Goal: Task Accomplishment & Management: Manage account settings

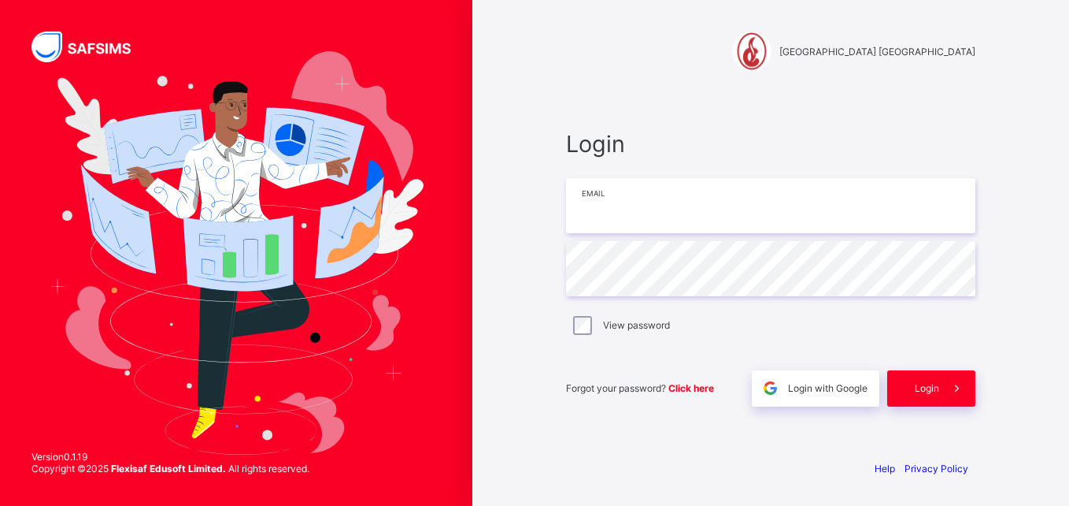
click at [670, 209] on input "email" at bounding box center [770, 205] width 409 height 55
type input "**********"
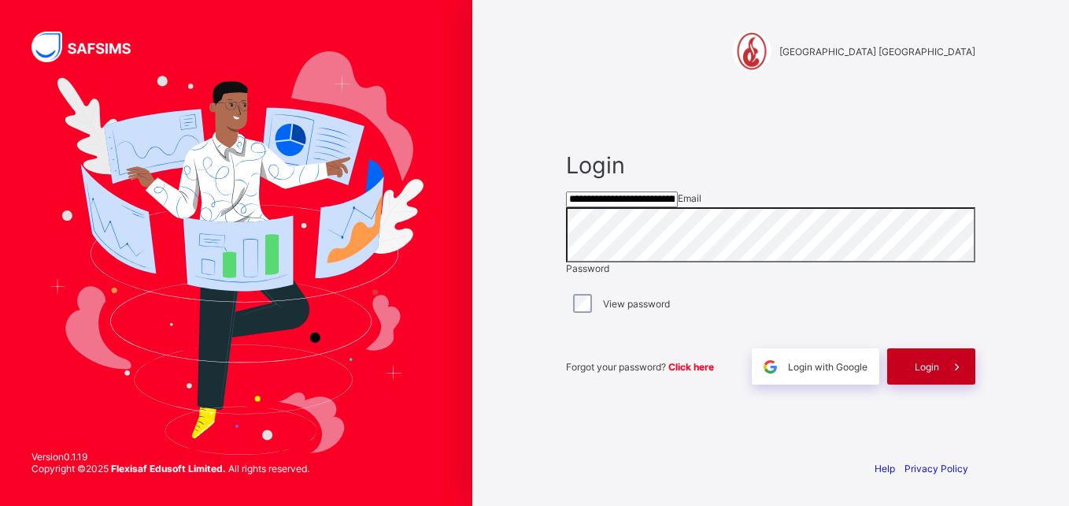
click at [906, 384] on div "Login" at bounding box center [931, 366] width 88 height 36
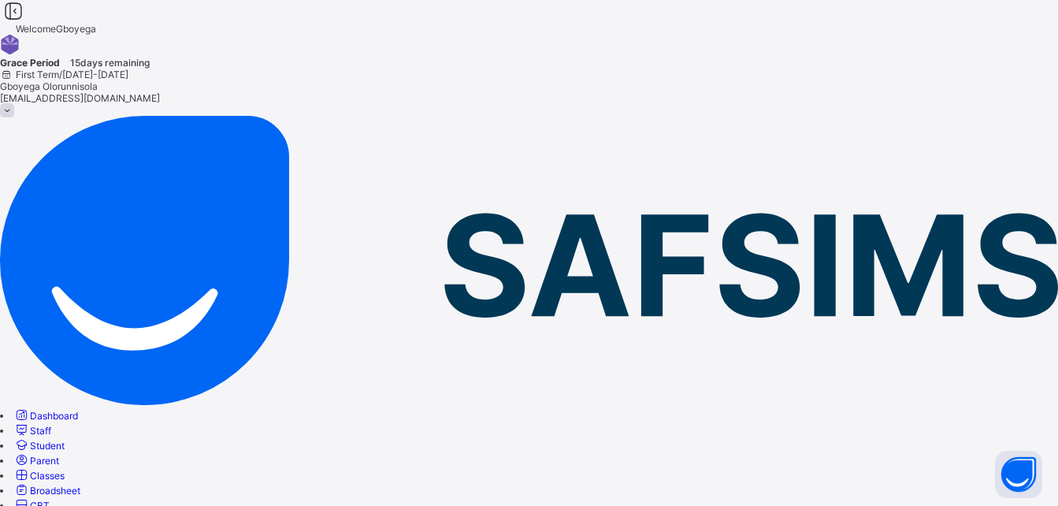
click at [65, 469] on link "Classes" at bounding box center [38, 475] width 51 height 12
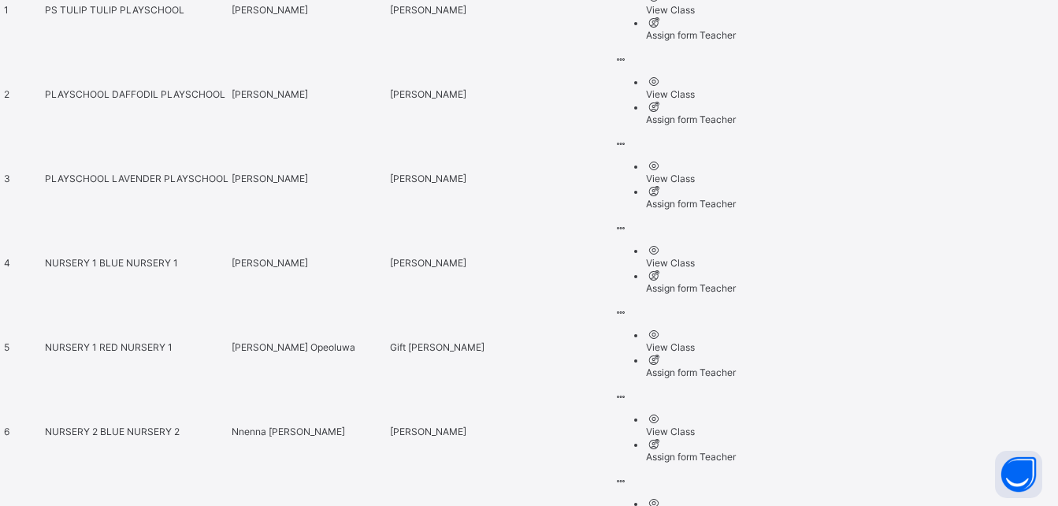
scroll to position [802, 0]
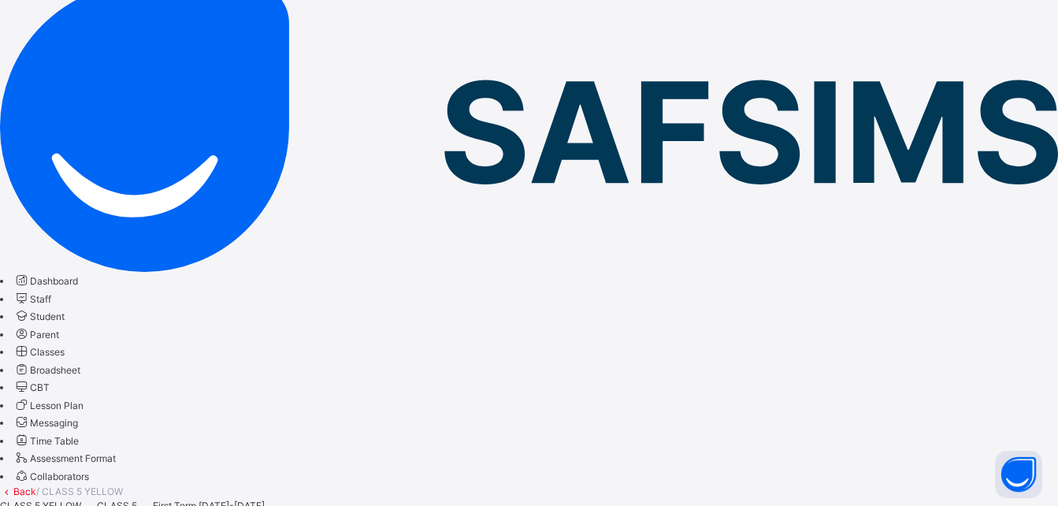
scroll to position [154, 0]
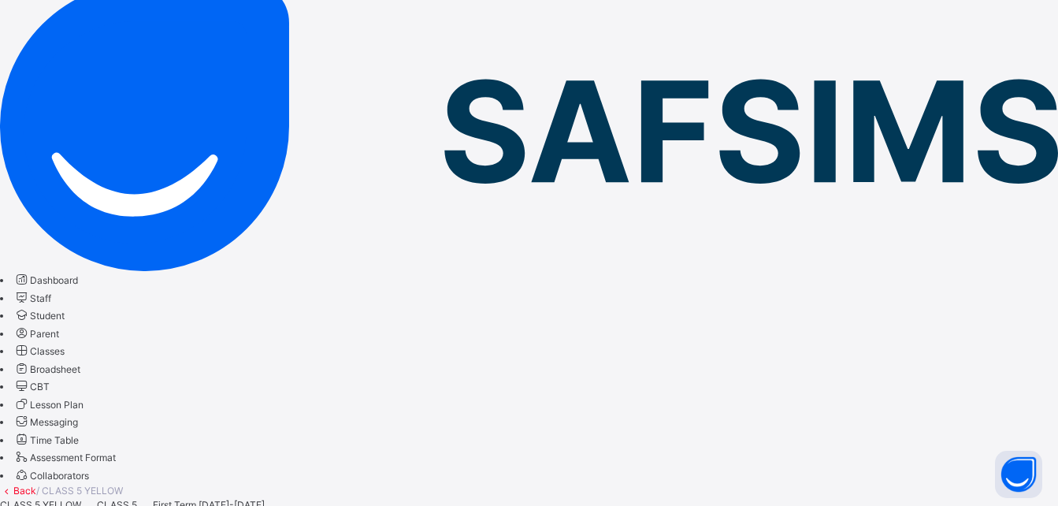
paste input "********"
type input "********"
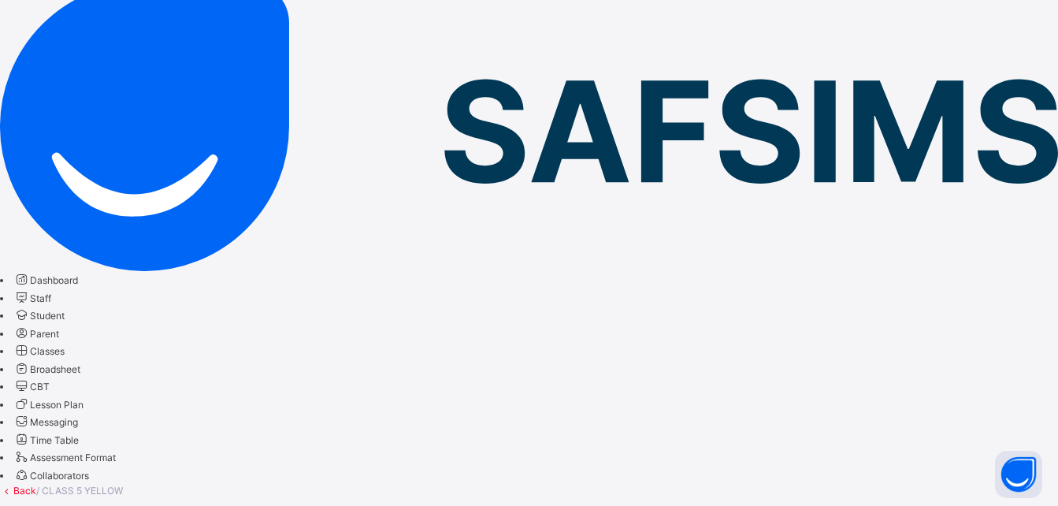
scroll to position [0, 0]
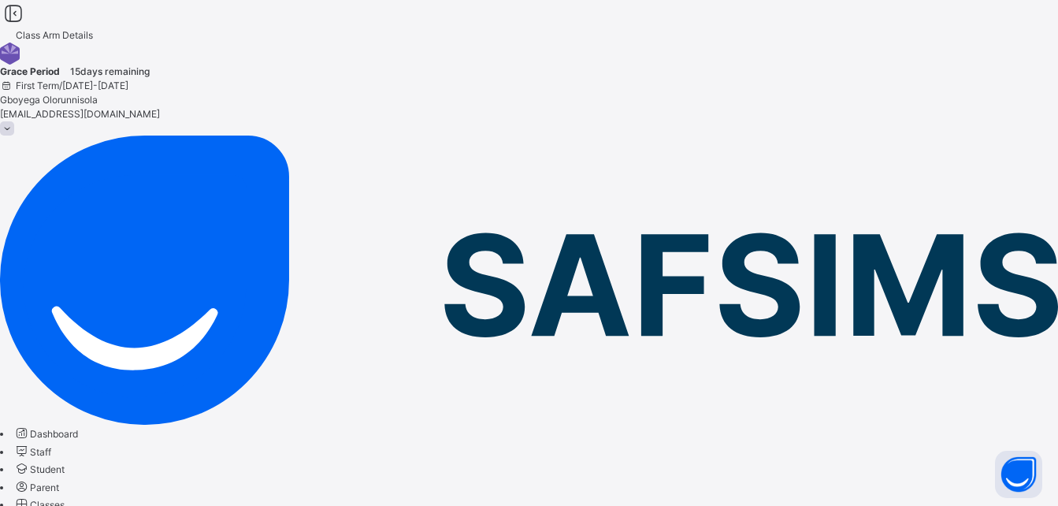
click at [65, 498] on span "Classes" at bounding box center [47, 504] width 35 height 12
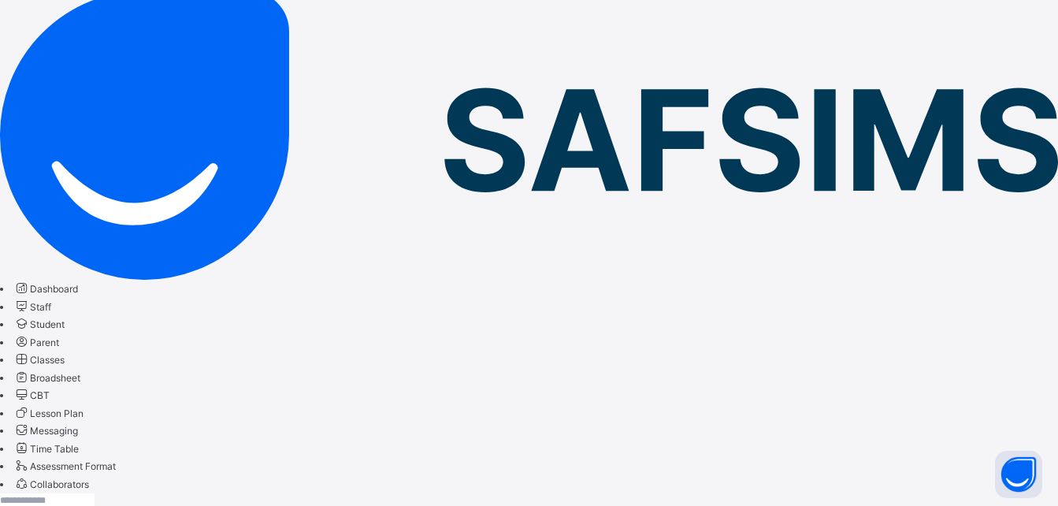
scroll to position [153, 0]
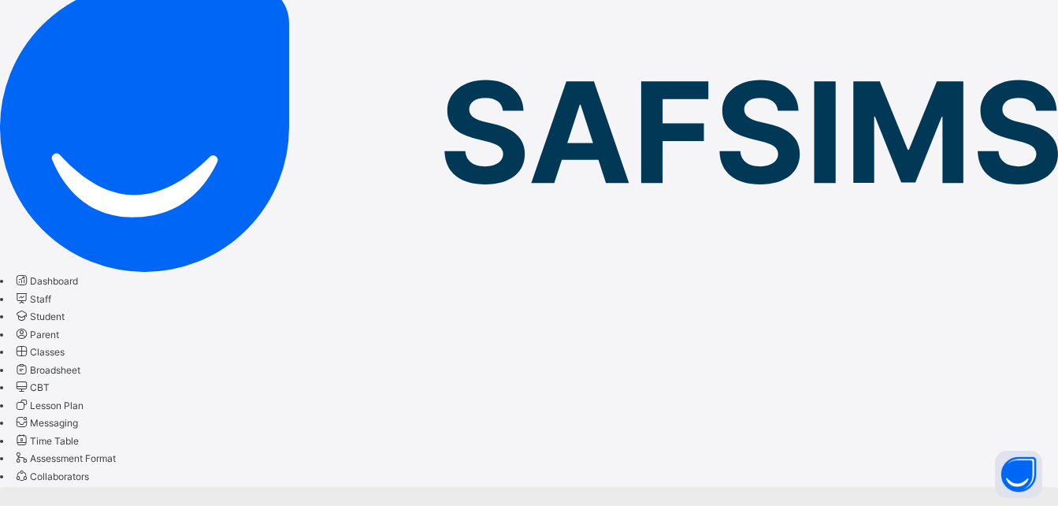
scroll to position [150, 0]
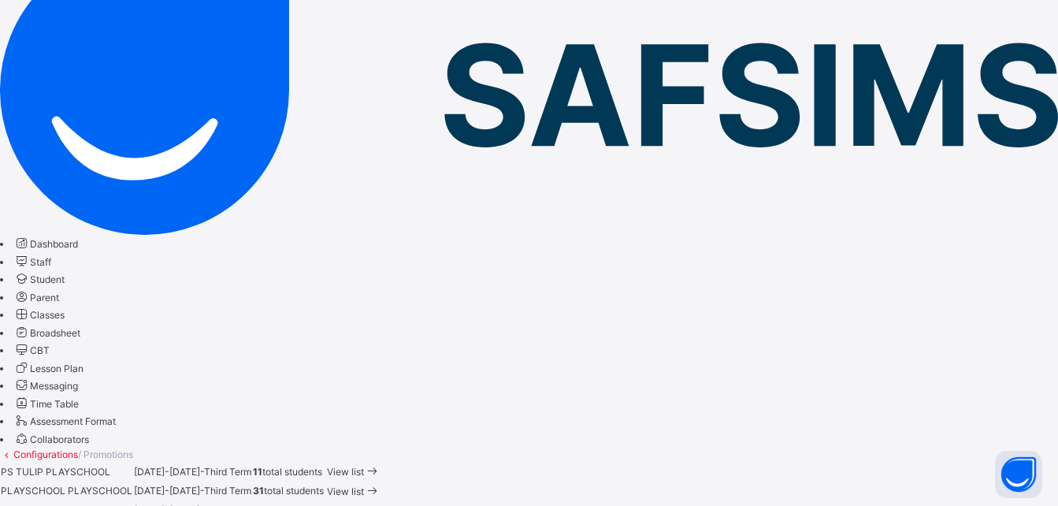
scroll to position [193, 0]
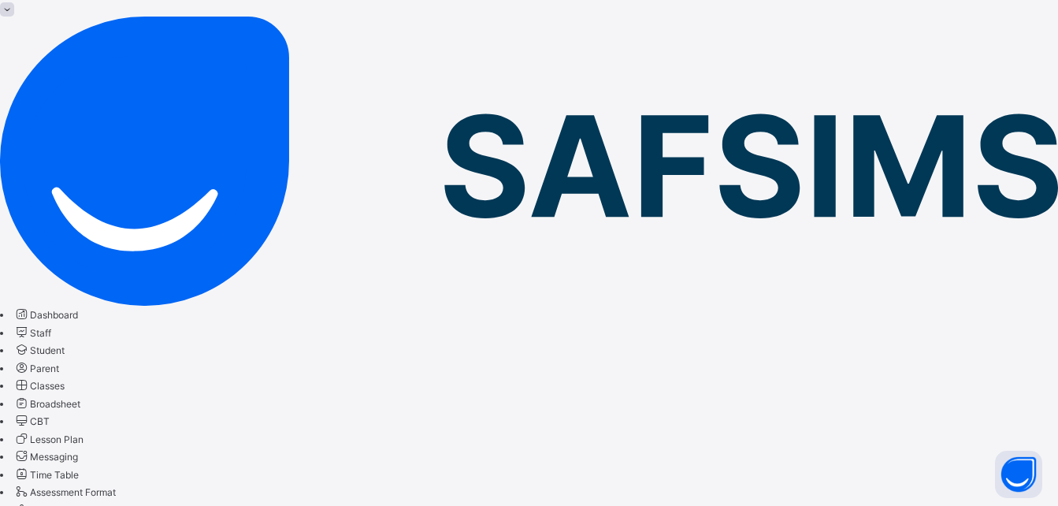
scroll to position [165, 0]
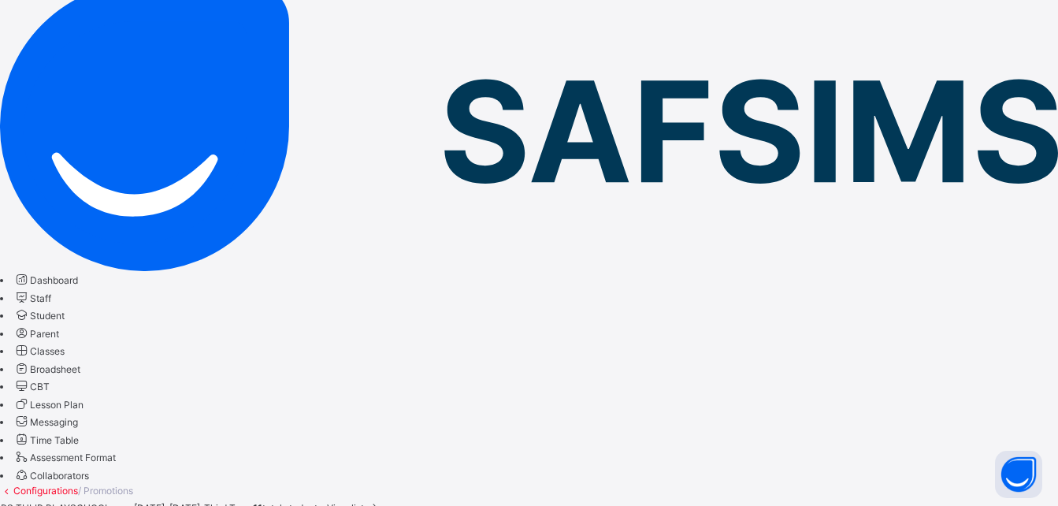
scroll to position [154, 0]
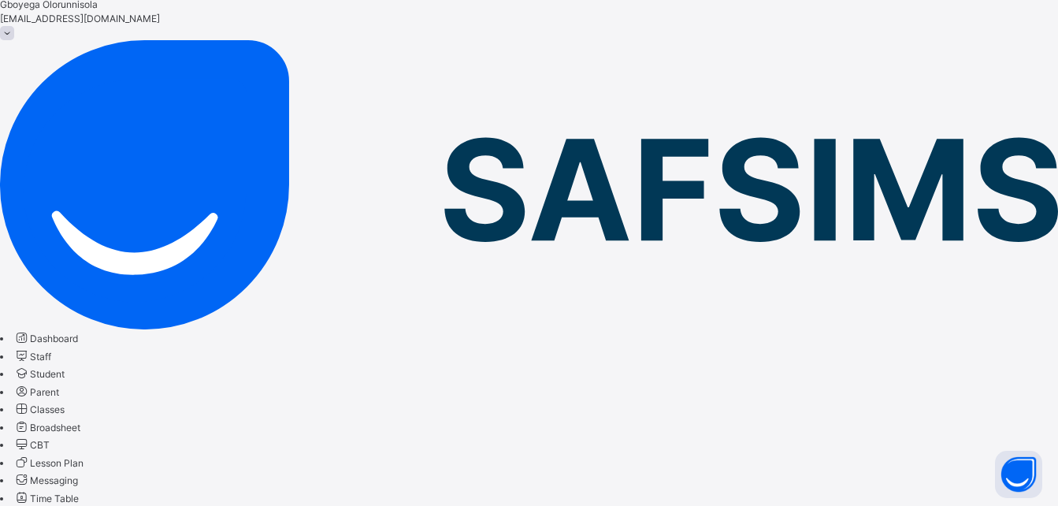
scroll to position [154, 0]
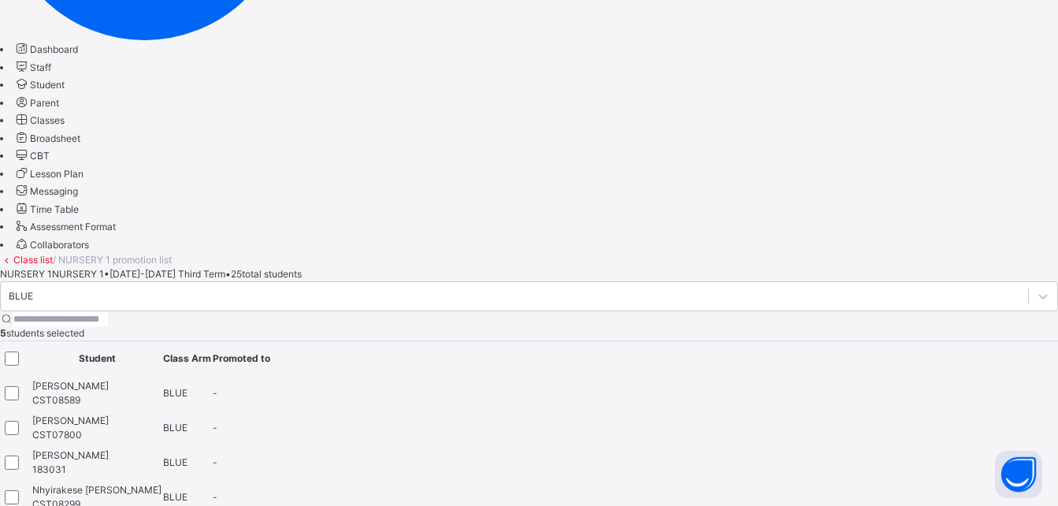
scroll to position [385, 0]
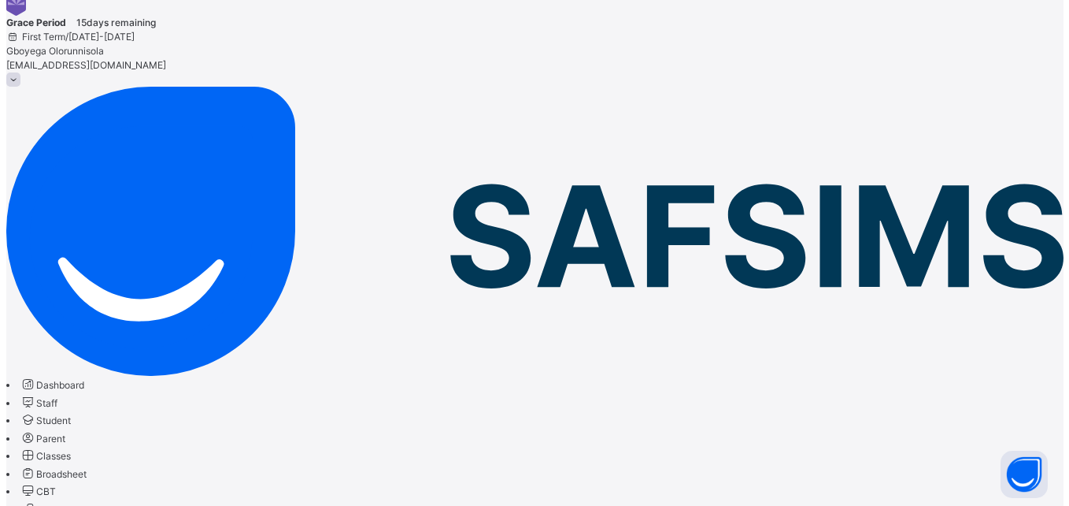
scroll to position [48, 0]
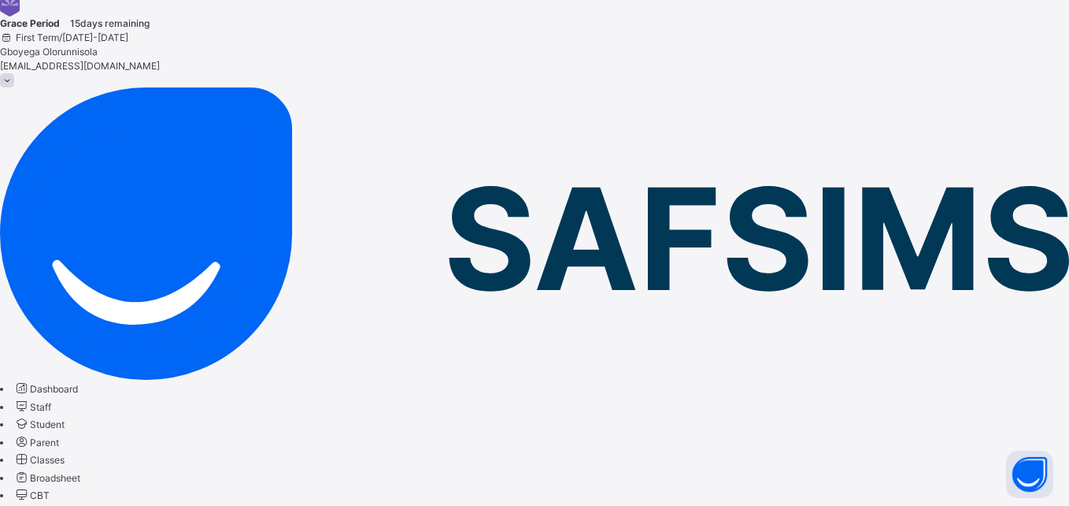
scroll to position [95, 0]
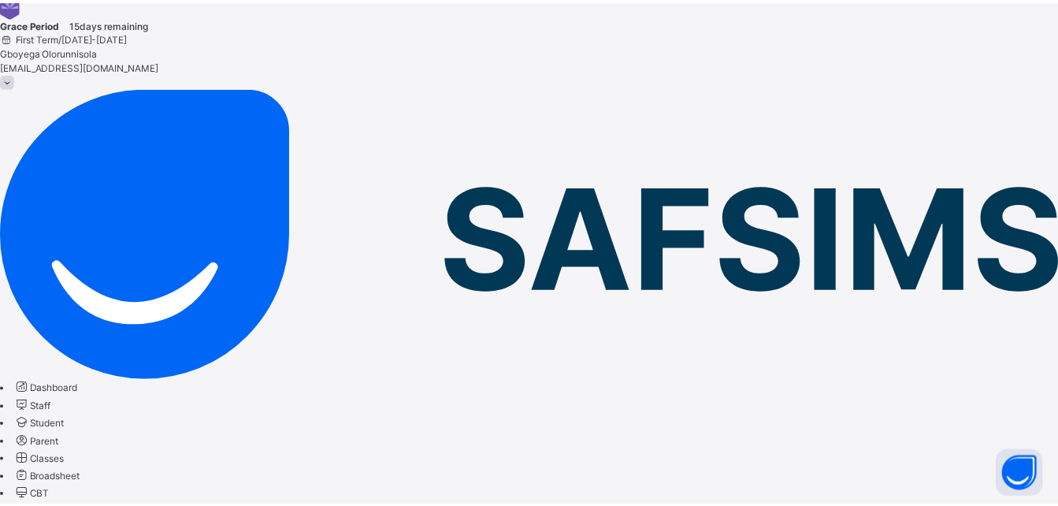
scroll to position [35, 0]
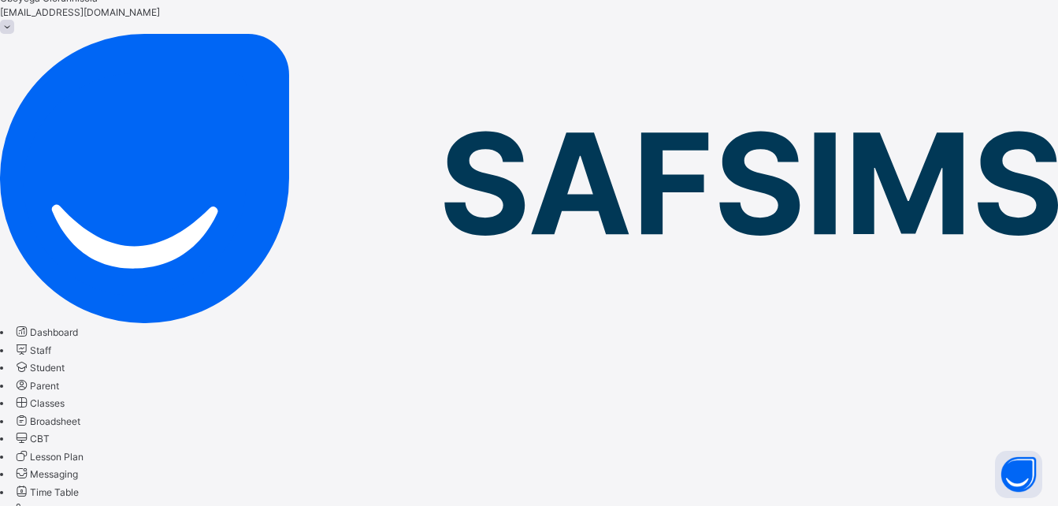
scroll to position [99, 0]
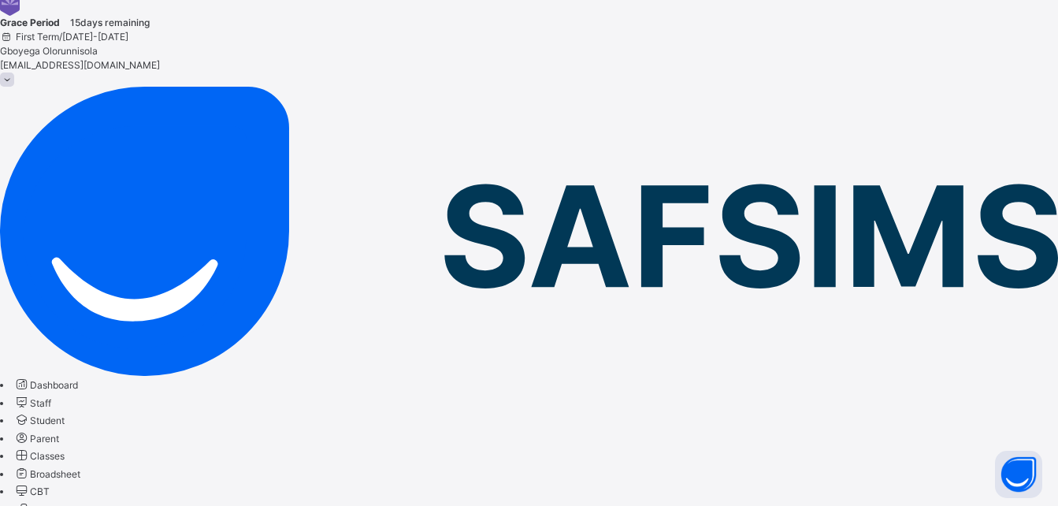
scroll to position [48, 0]
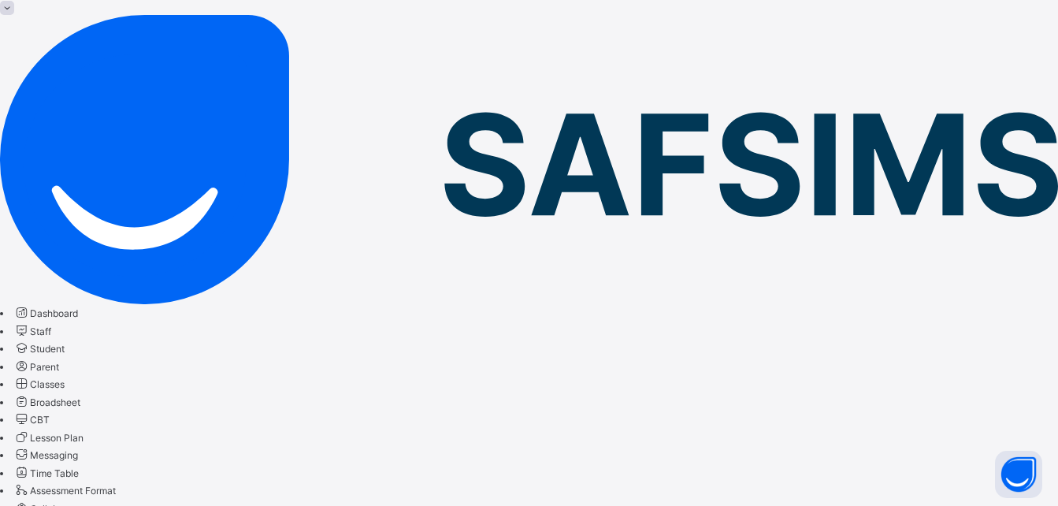
scroll to position [126, 0]
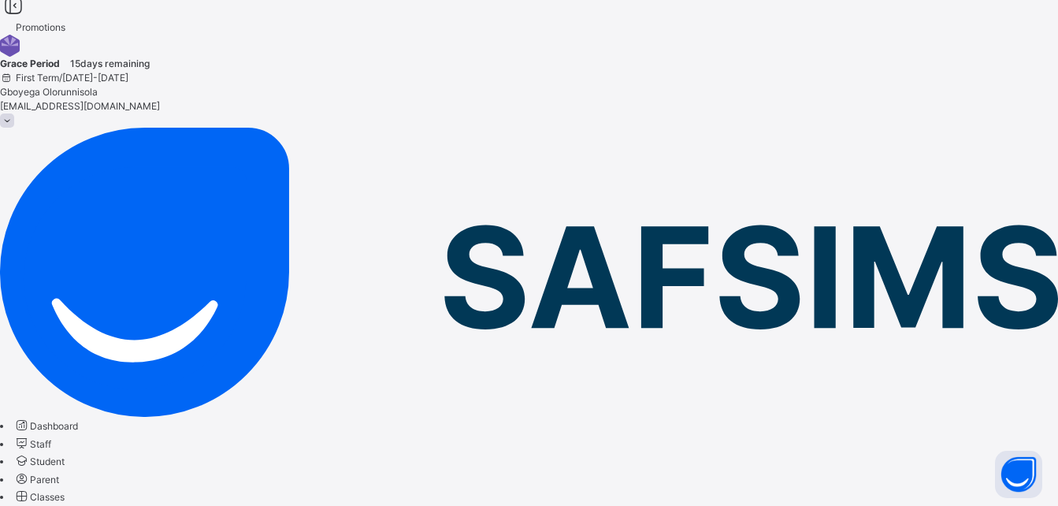
scroll to position [0, 0]
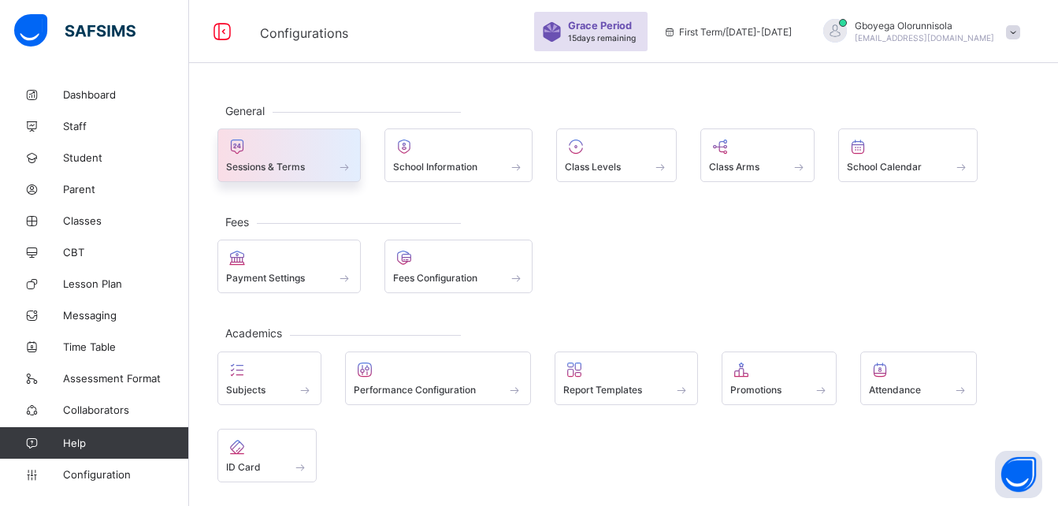
click at [285, 165] on span "Sessions & Terms" at bounding box center [265, 167] width 79 height 12
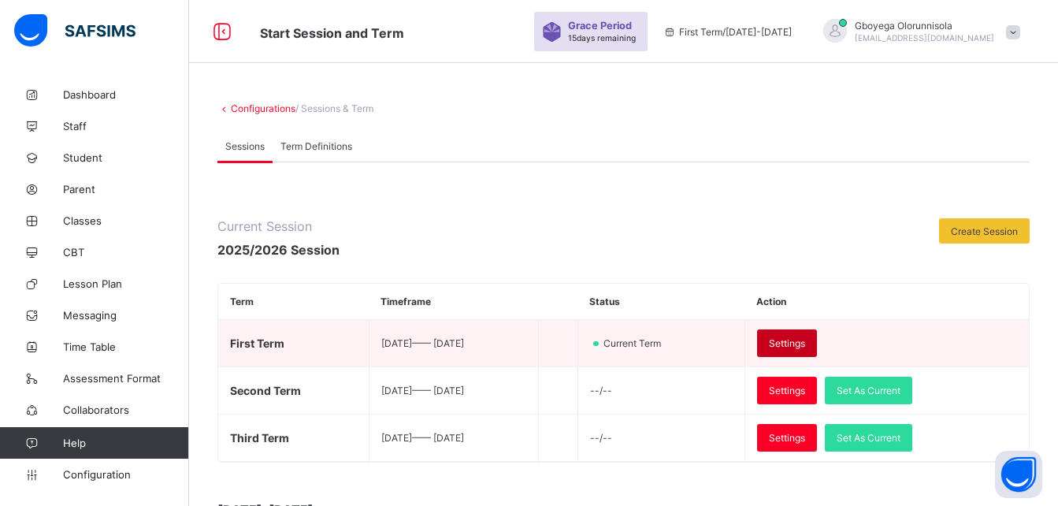
click at [805, 347] on span "Settings" at bounding box center [787, 343] width 36 height 12
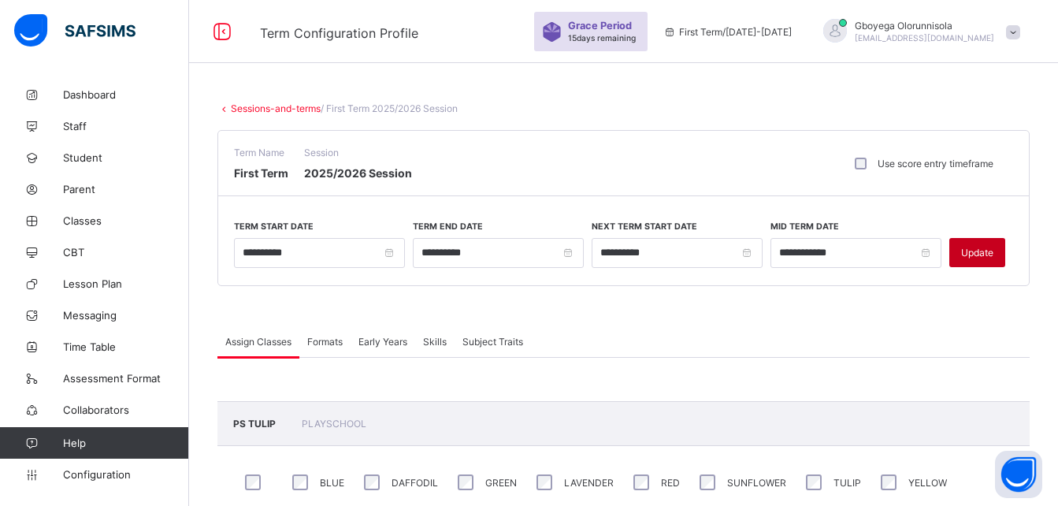
click at [987, 250] on span "Update" at bounding box center [977, 252] width 32 height 12
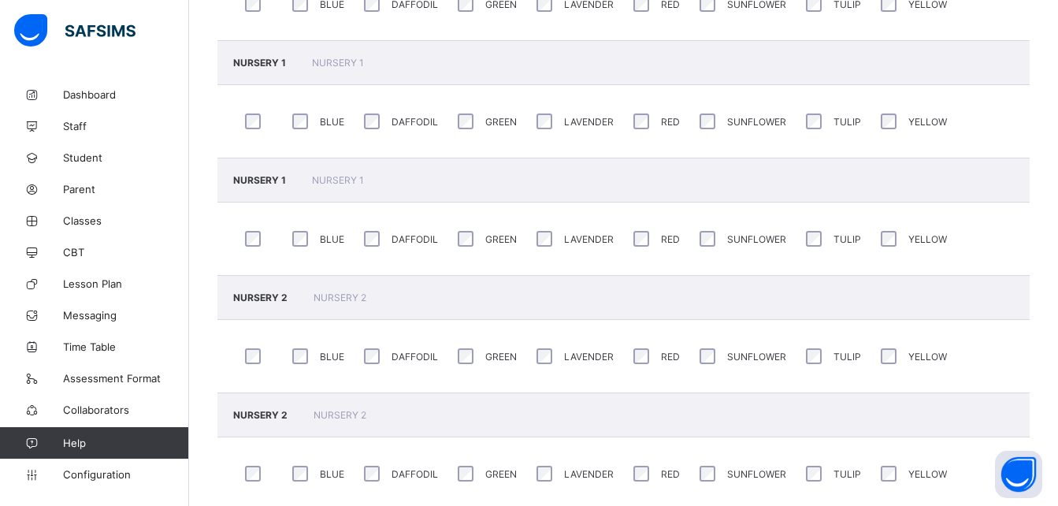
scroll to position [597, 0]
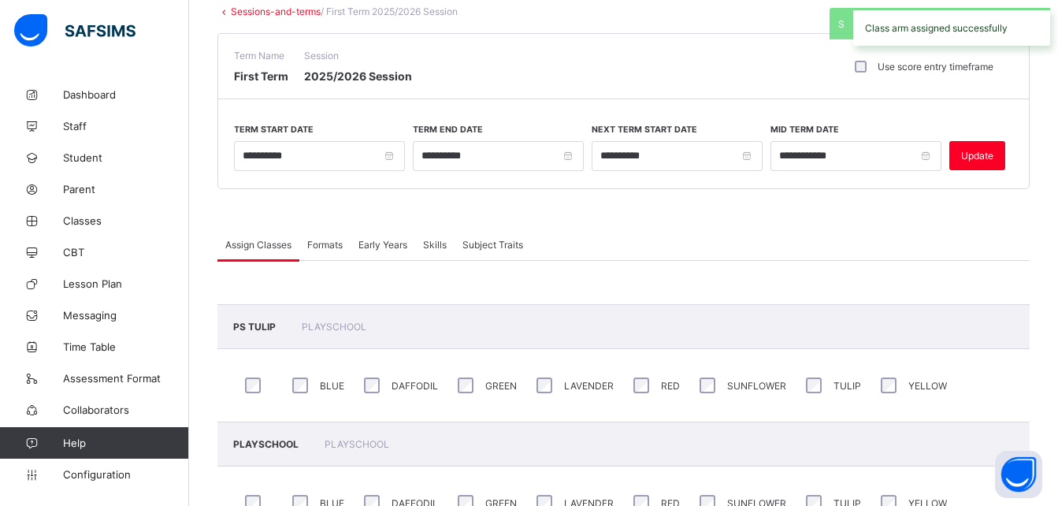
scroll to position [0, 0]
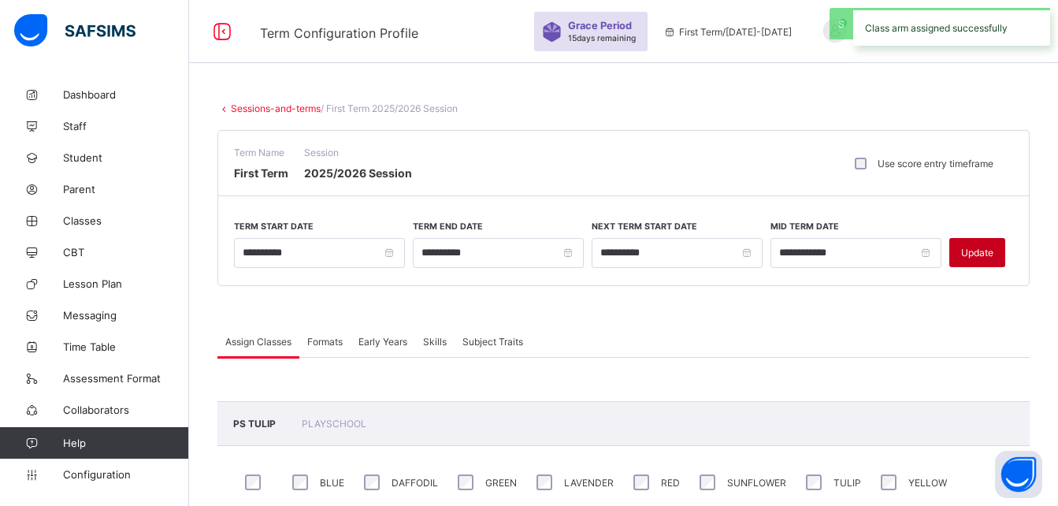
click at [977, 244] on div "Update" at bounding box center [977, 252] width 56 height 29
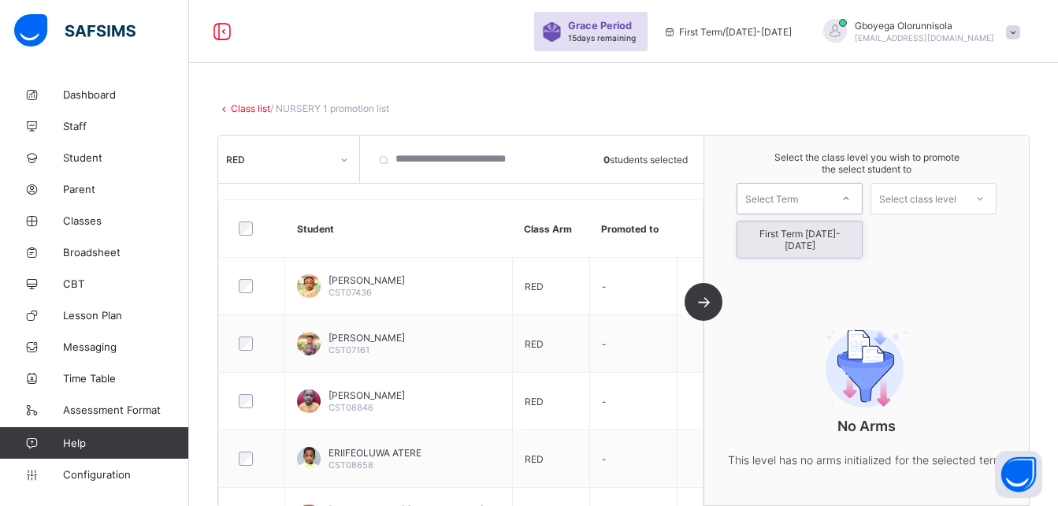
click at [809, 186] on div "Select Term" at bounding box center [799, 198] width 126 height 31
click at [808, 239] on div "First Term [DATE]-[DATE]" at bounding box center [799, 239] width 124 height 36
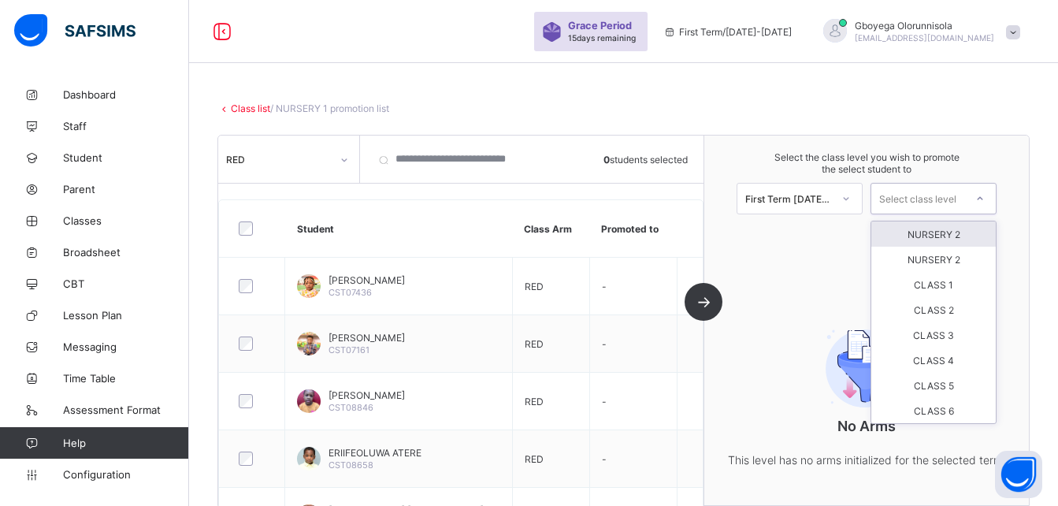
click at [954, 191] on div "Select class level" at bounding box center [917, 198] width 77 height 31
click at [955, 232] on div "NURSERY 2" at bounding box center [933, 233] width 124 height 25
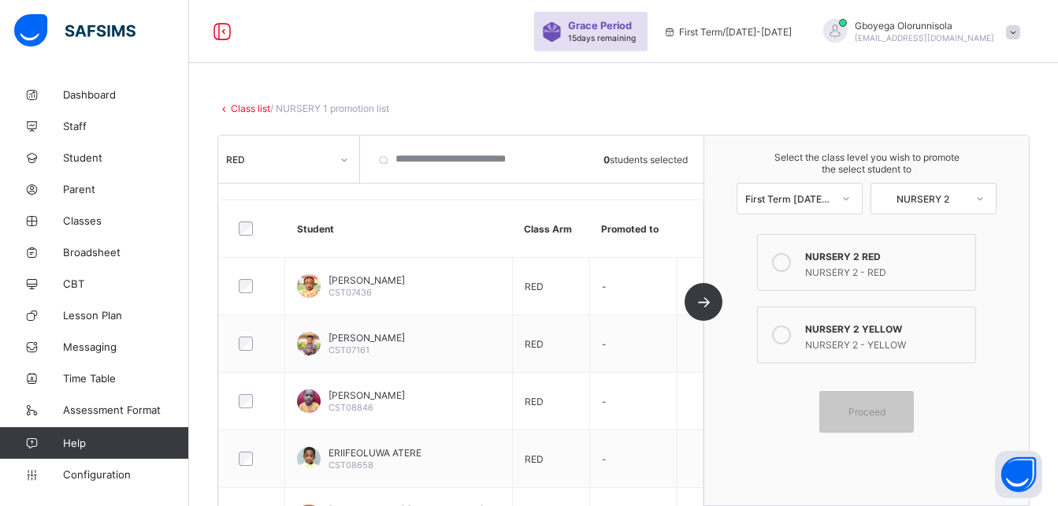
click at [806, 335] on label "NURSERY 2 YELLOW NURSERY 2 - YELLOW" at bounding box center [866, 334] width 219 height 57
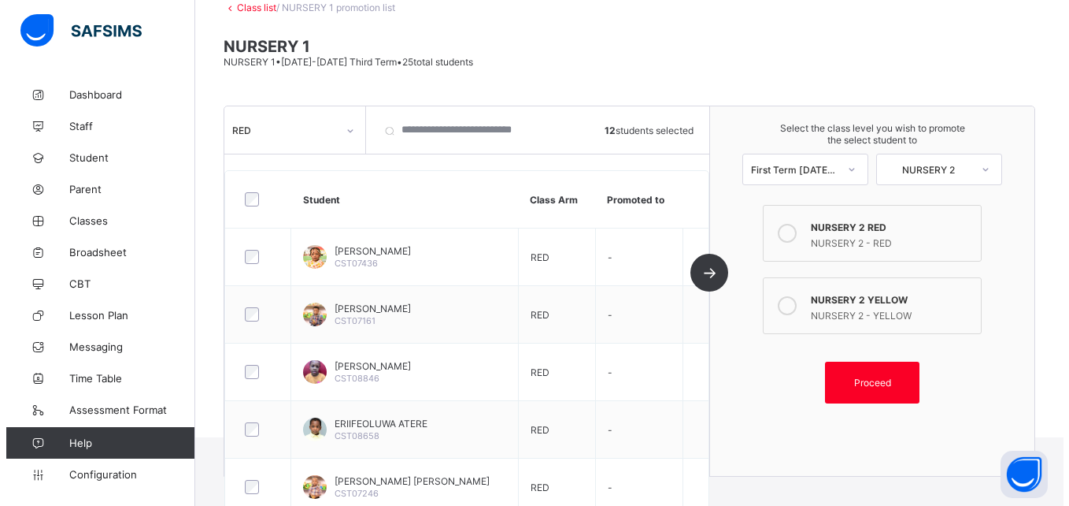
scroll to position [95, 0]
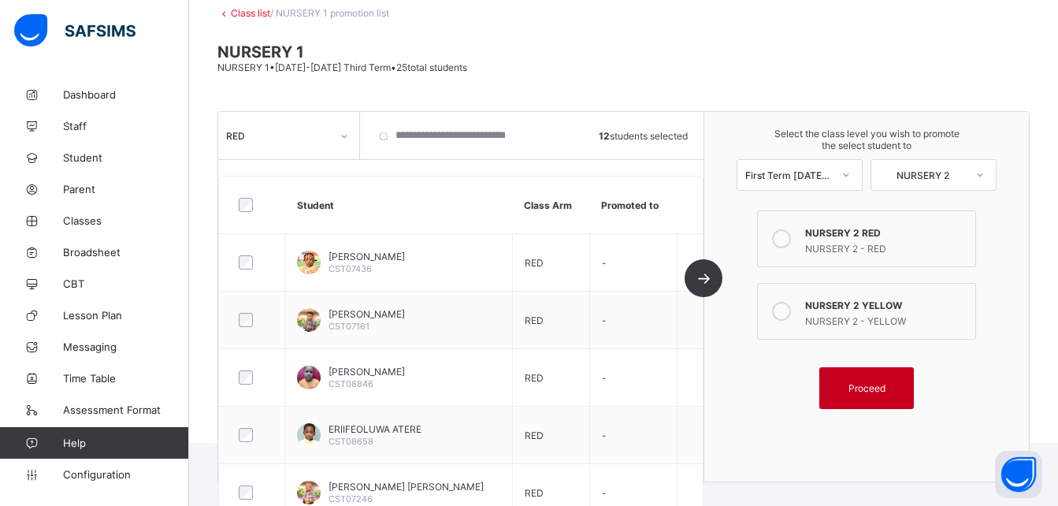
click at [881, 381] on div "Proceed" at bounding box center [866, 388] width 94 height 42
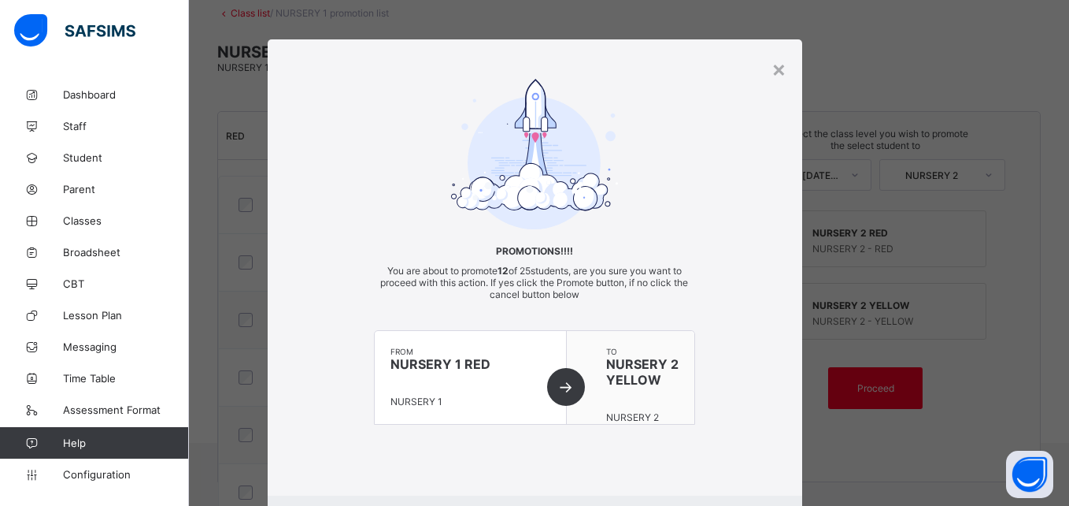
scroll to position [86, 0]
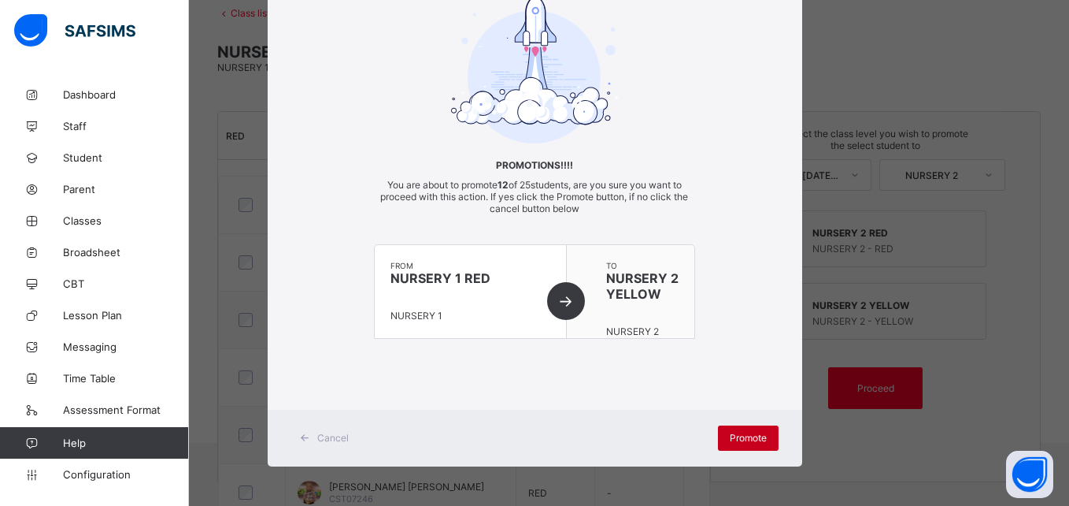
click at [735, 441] on span "Promote" at bounding box center [748, 438] width 37 height 12
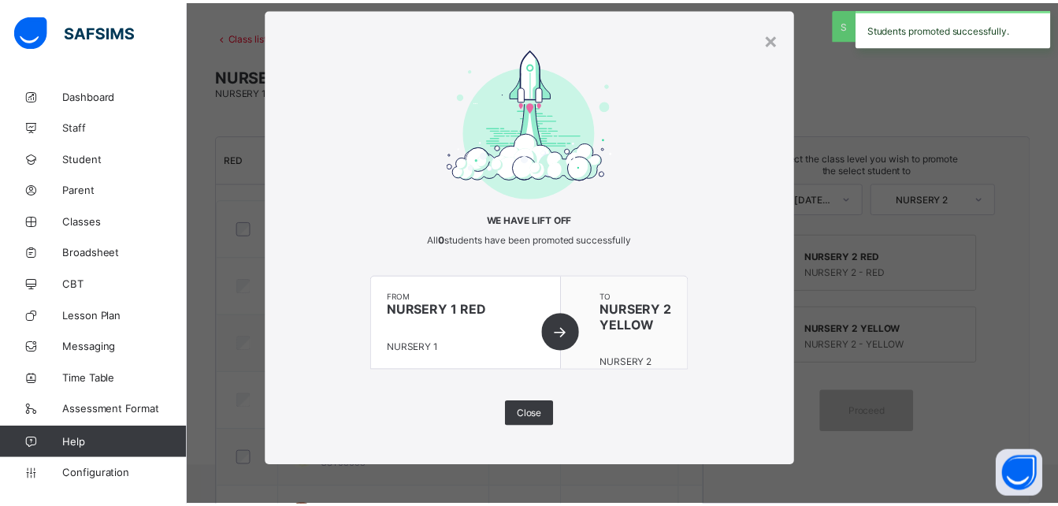
scroll to position [95, 0]
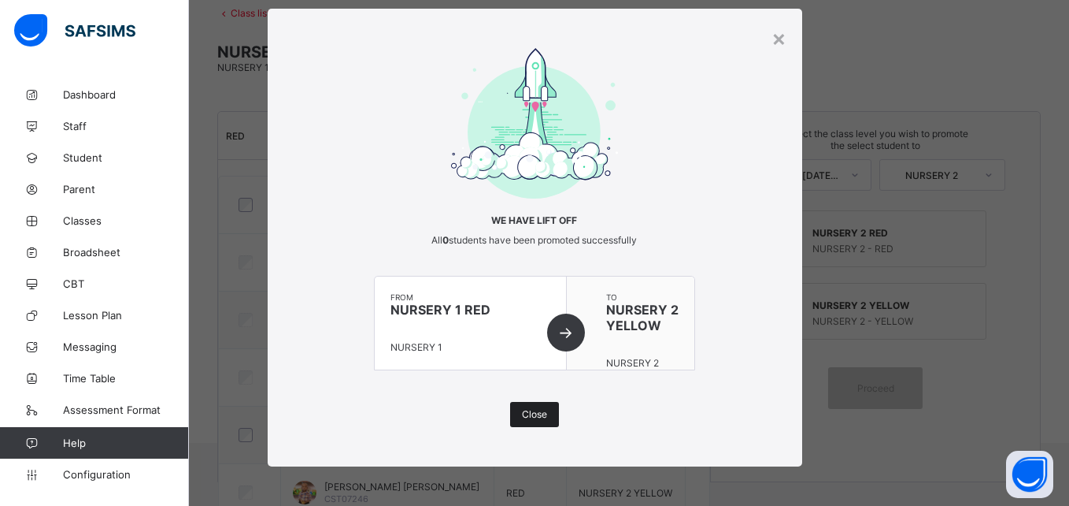
click at [525, 402] on div "Close" at bounding box center [534, 414] width 49 height 25
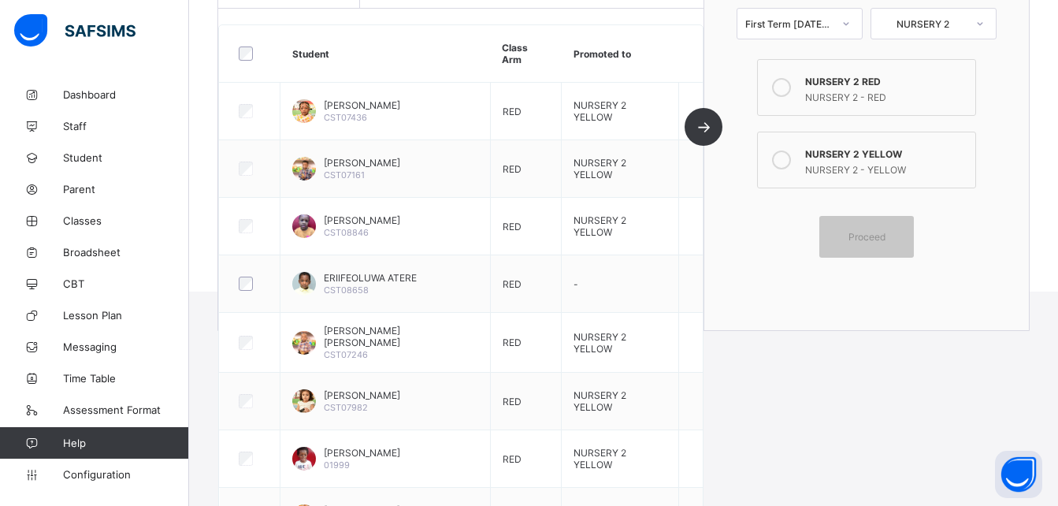
scroll to position [0, 0]
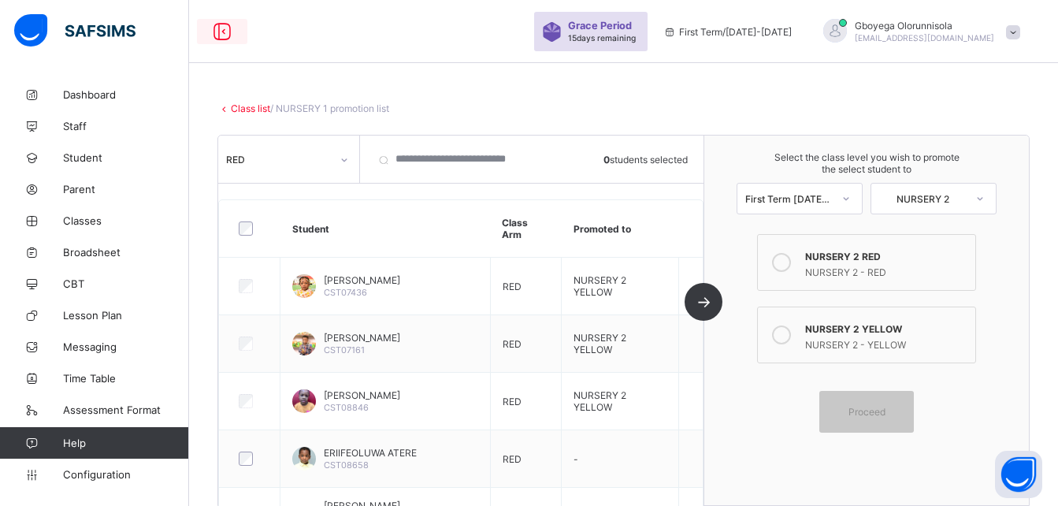
click at [227, 37] on icon at bounding box center [222, 31] width 27 height 23
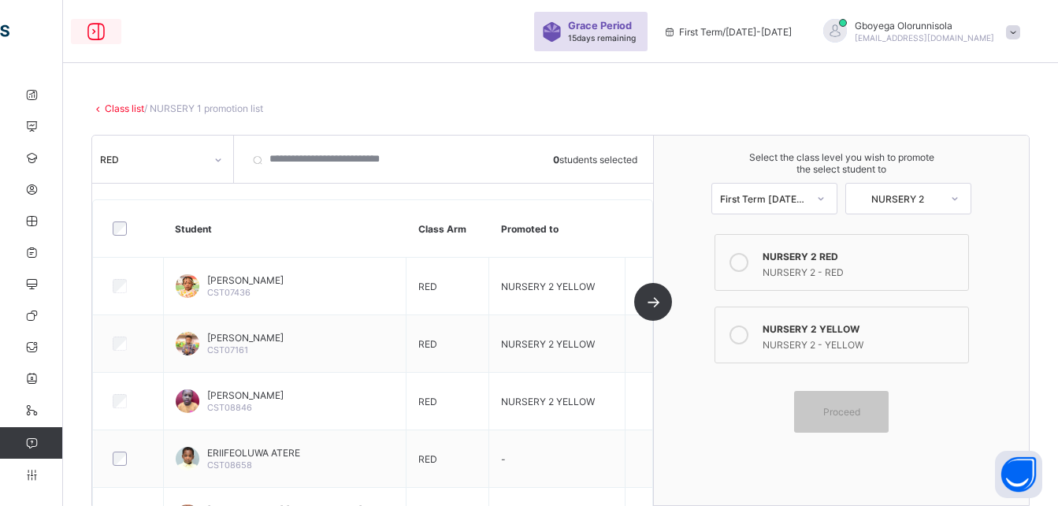
click at [91, 28] on icon at bounding box center [96, 31] width 27 height 23
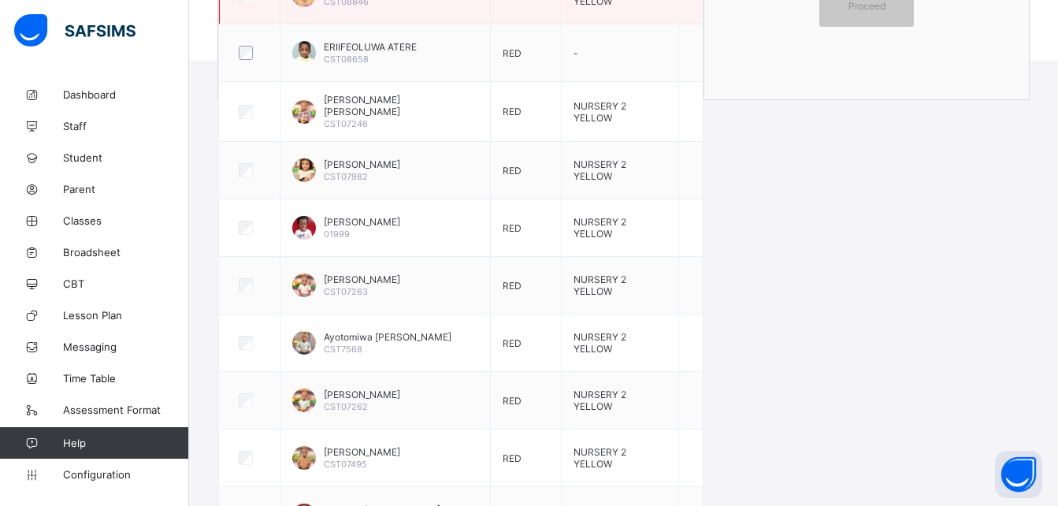
scroll to position [628, 0]
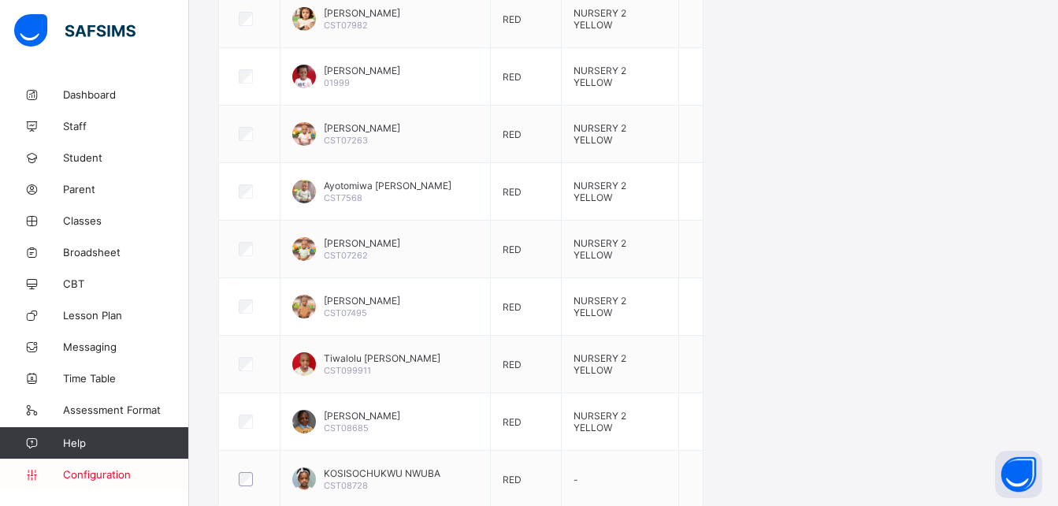
click at [114, 475] on span "Configuration" at bounding box center [125, 474] width 125 height 13
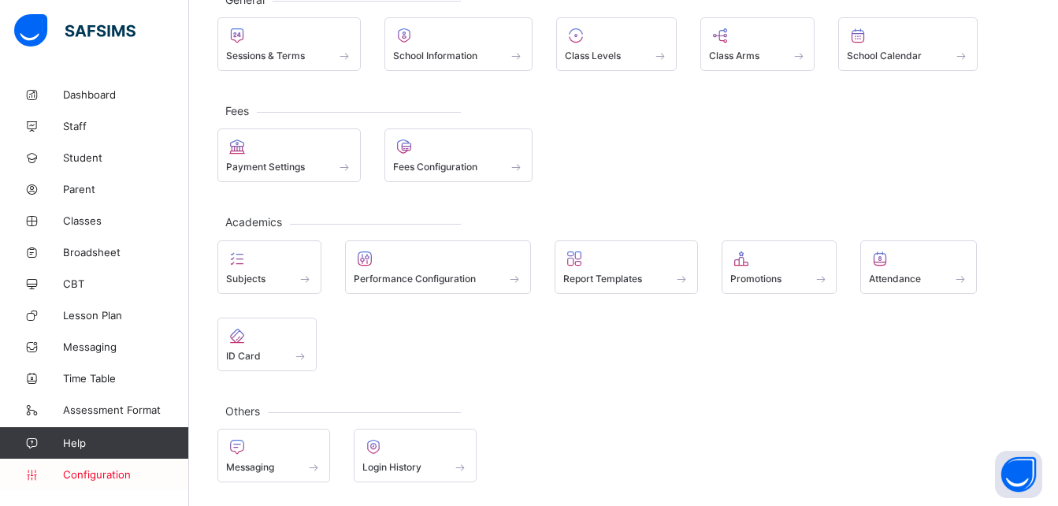
scroll to position [111, 0]
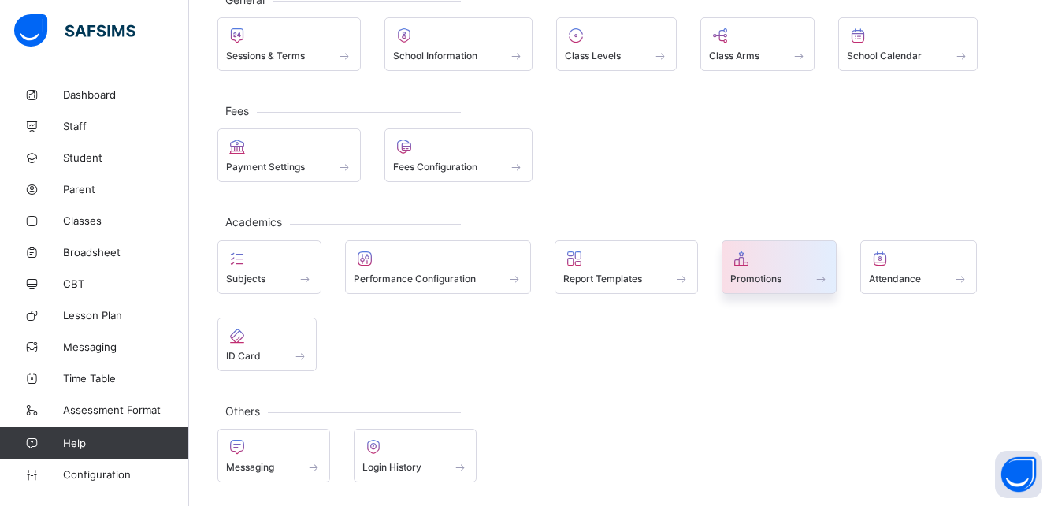
click at [755, 264] on div at bounding box center [779, 258] width 98 height 19
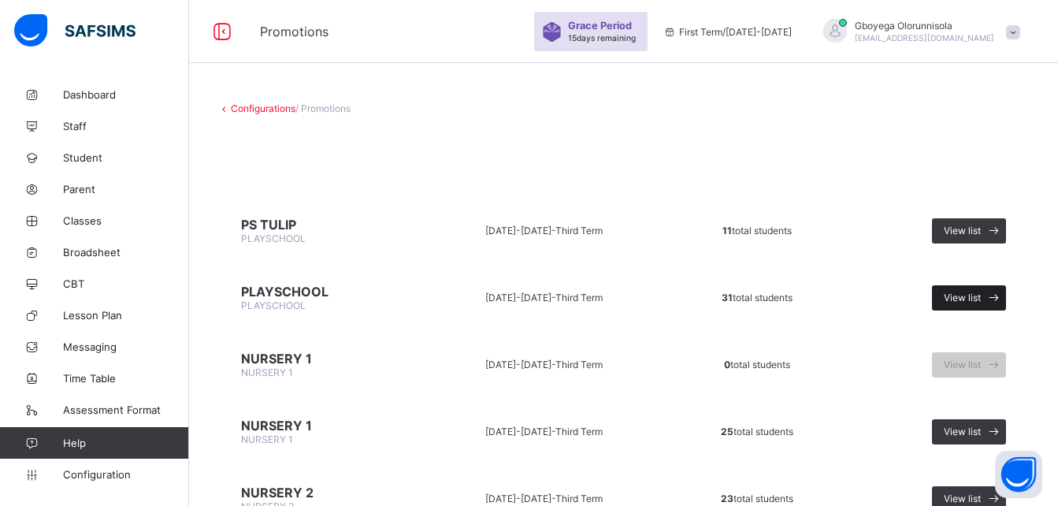
click at [960, 294] on span "View list" at bounding box center [961, 297] width 37 height 12
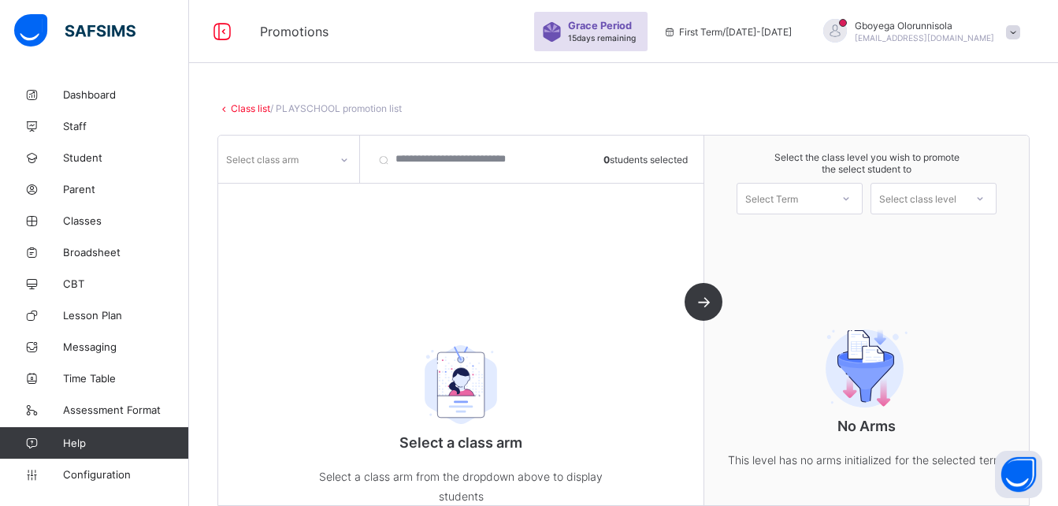
click at [261, 169] on div "Select class arm" at bounding box center [262, 159] width 72 height 30
click at [282, 188] on div "DAFFODIL" at bounding box center [288, 193] width 139 height 24
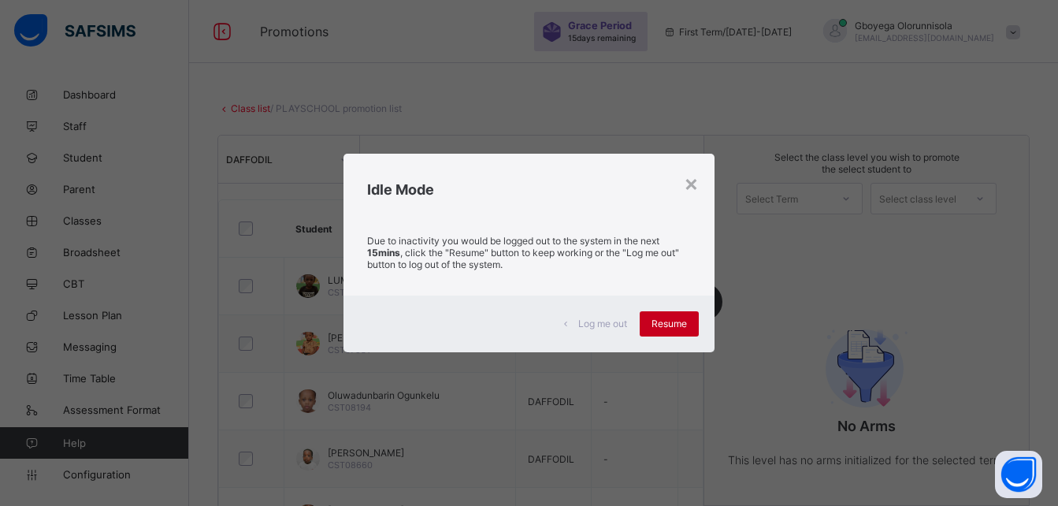
click at [655, 321] on span "Resume" at bounding box center [668, 323] width 35 height 12
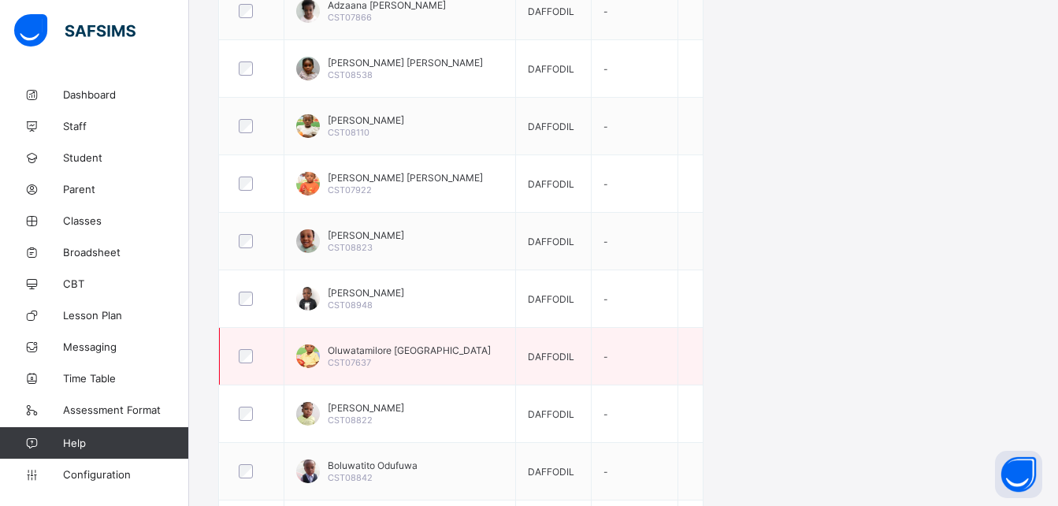
scroll to position [686, 0]
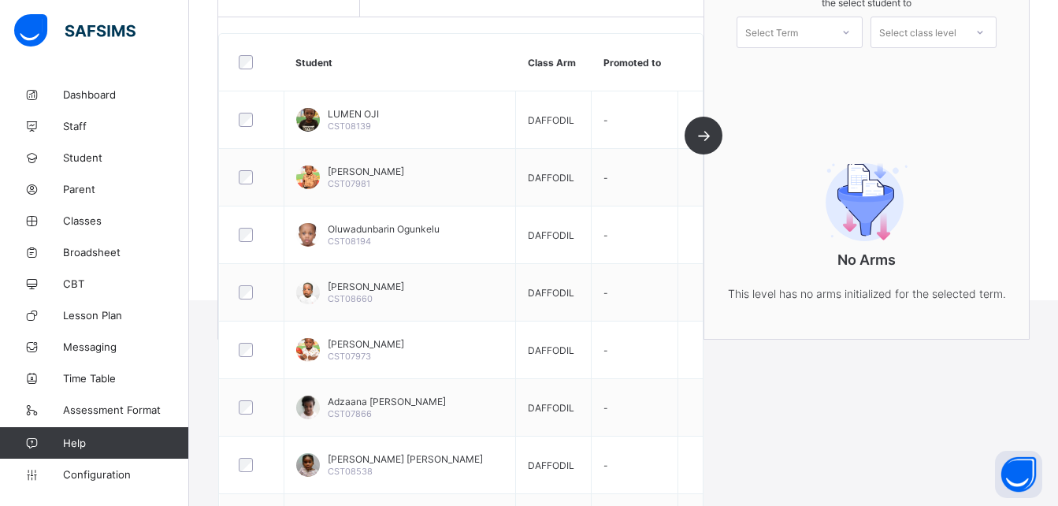
click at [591, 329] on td "DAFFODIL" at bounding box center [554, 349] width 76 height 57
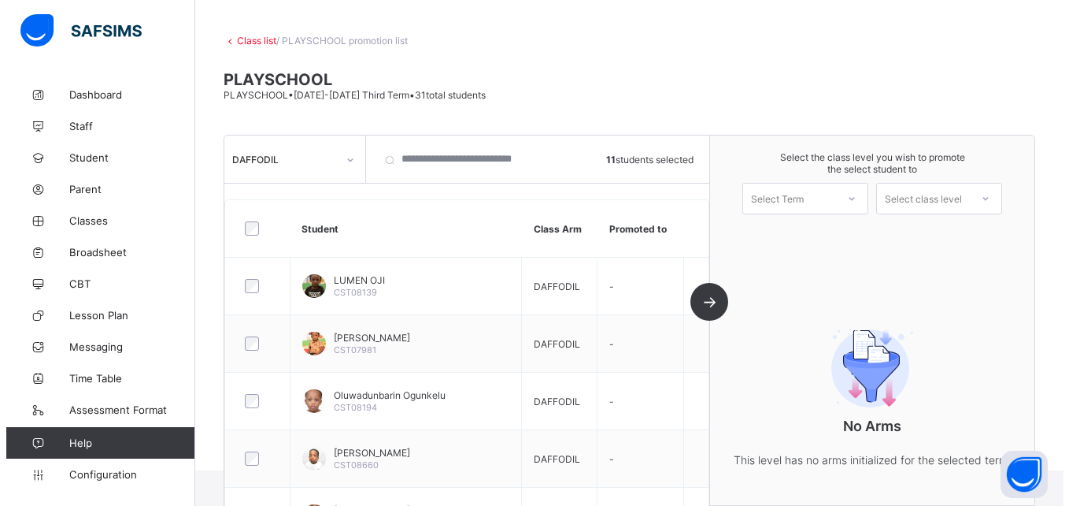
scroll to position [66, 0]
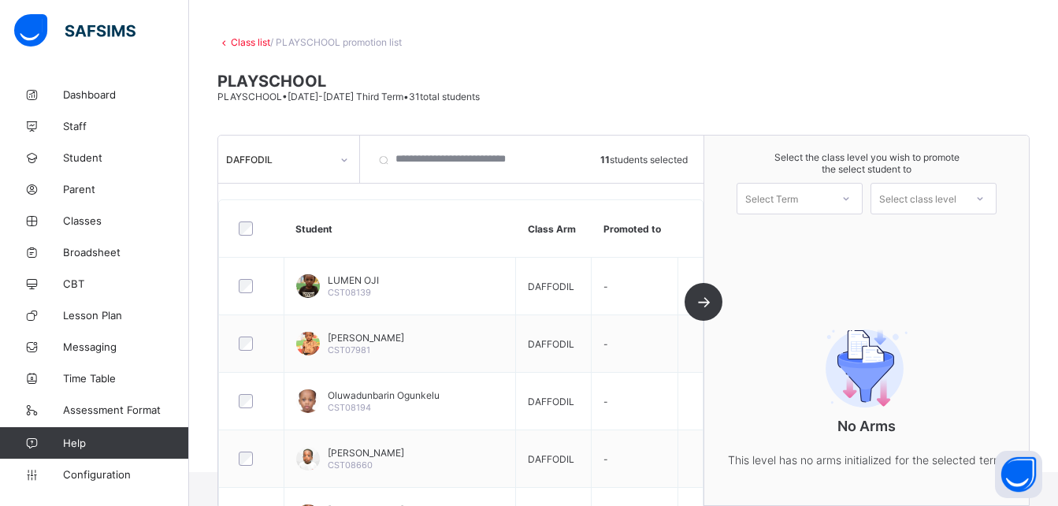
click at [841, 191] on div at bounding box center [846, 198] width 28 height 27
click at [809, 234] on div "First Term [DATE]-[DATE]" at bounding box center [799, 239] width 124 height 36
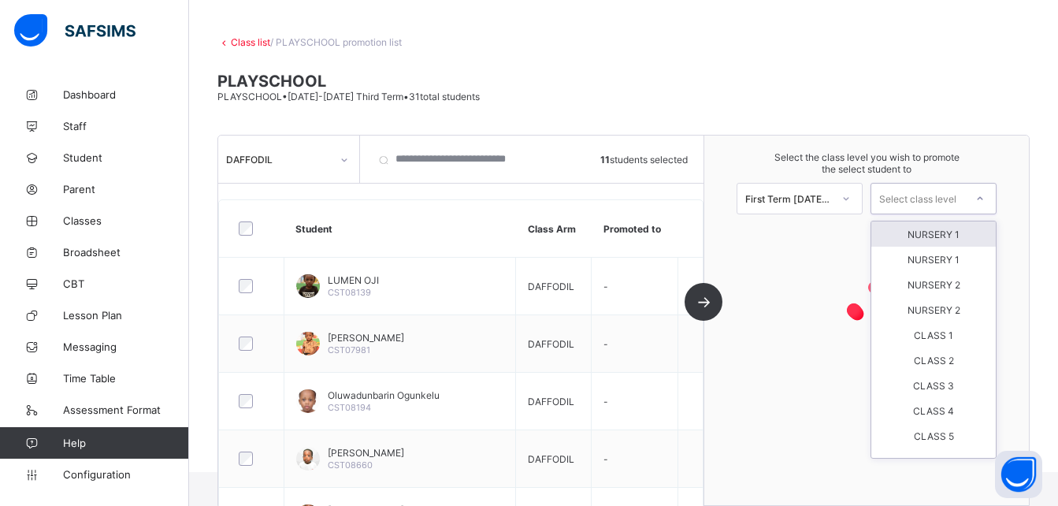
click at [935, 202] on div "Select class level" at bounding box center [917, 198] width 77 height 31
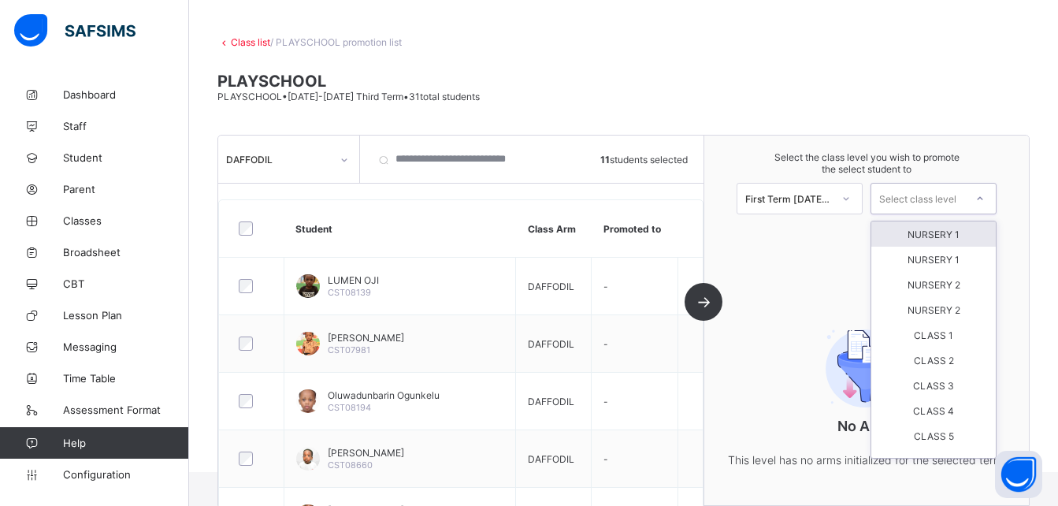
click at [932, 230] on div "NURSERY 1" at bounding box center [933, 233] width 124 height 25
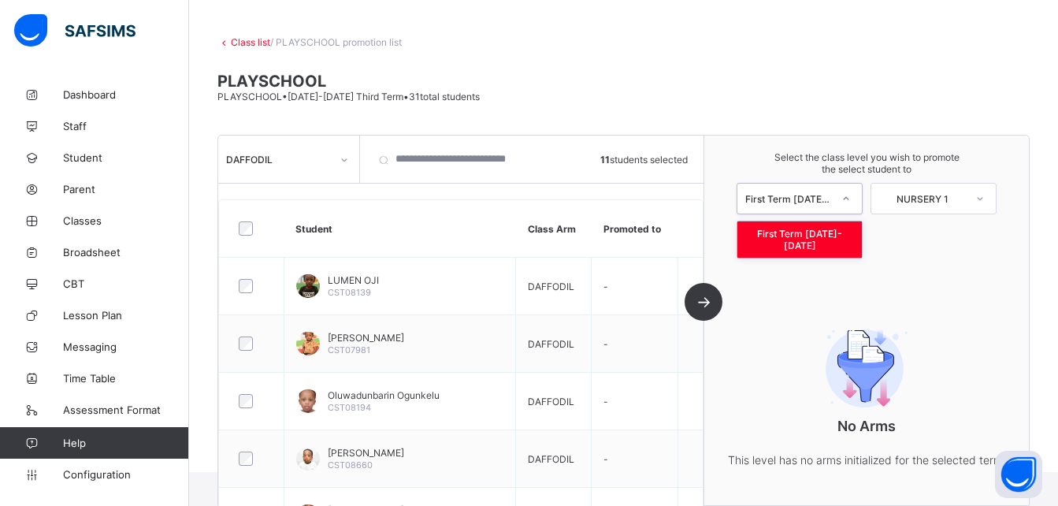
click at [850, 196] on div at bounding box center [846, 198] width 28 height 27
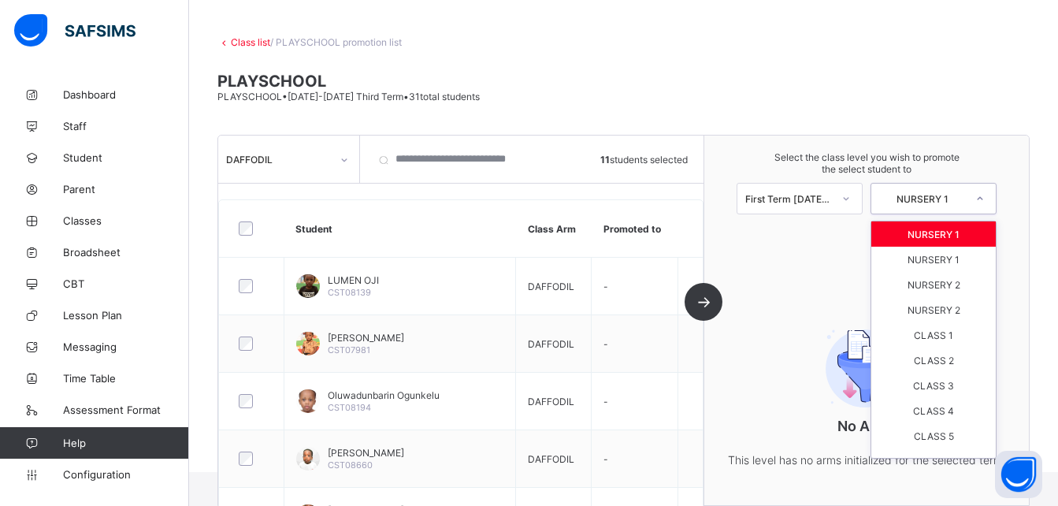
click at [936, 205] on div "NURSERY 1" at bounding box center [917, 198] width 93 height 22
click at [934, 263] on div "NURSERY 1" at bounding box center [933, 258] width 124 height 25
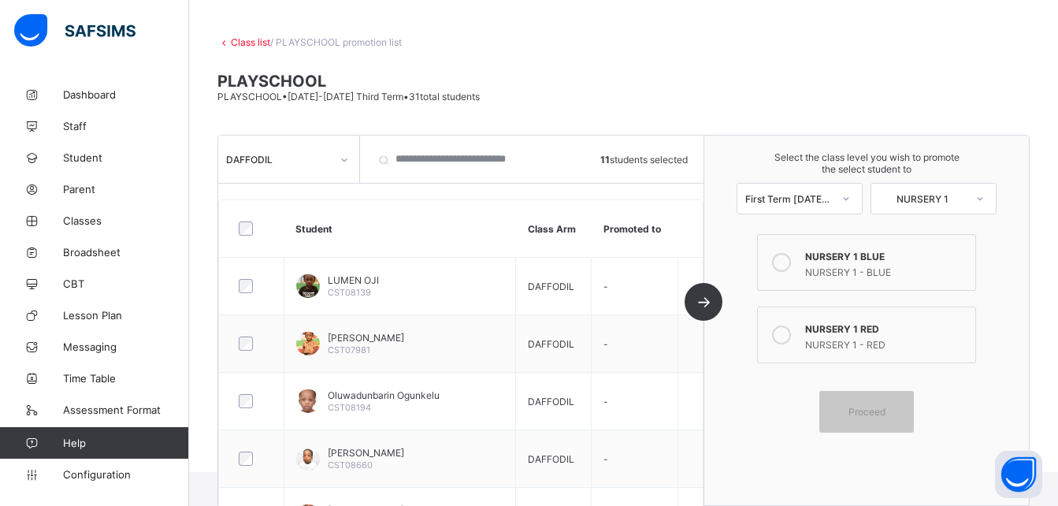
click at [859, 333] on div "NURSERY 1 RED" at bounding box center [886, 327] width 162 height 16
click at [882, 417] on span "Proceed" at bounding box center [866, 412] width 37 height 12
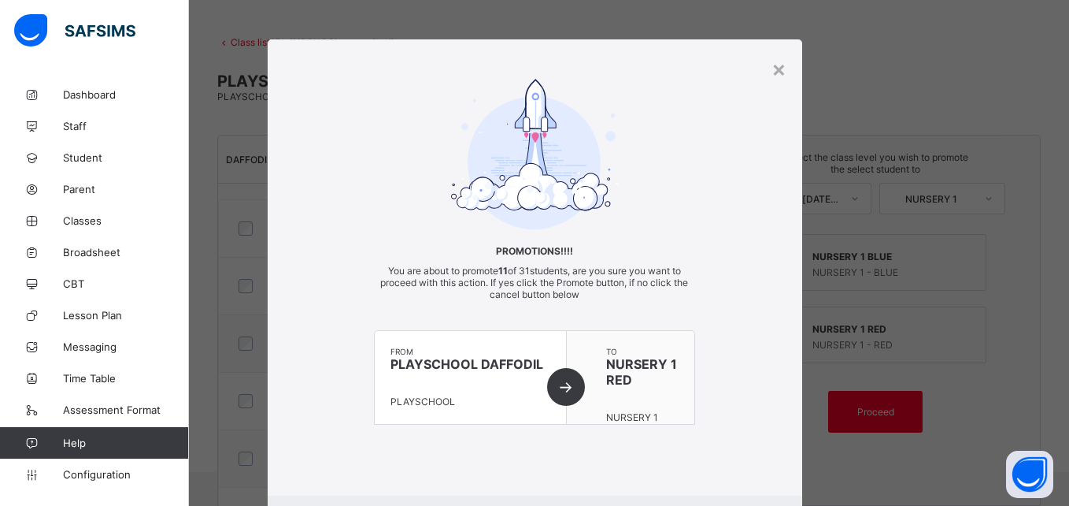
scroll to position [86, 0]
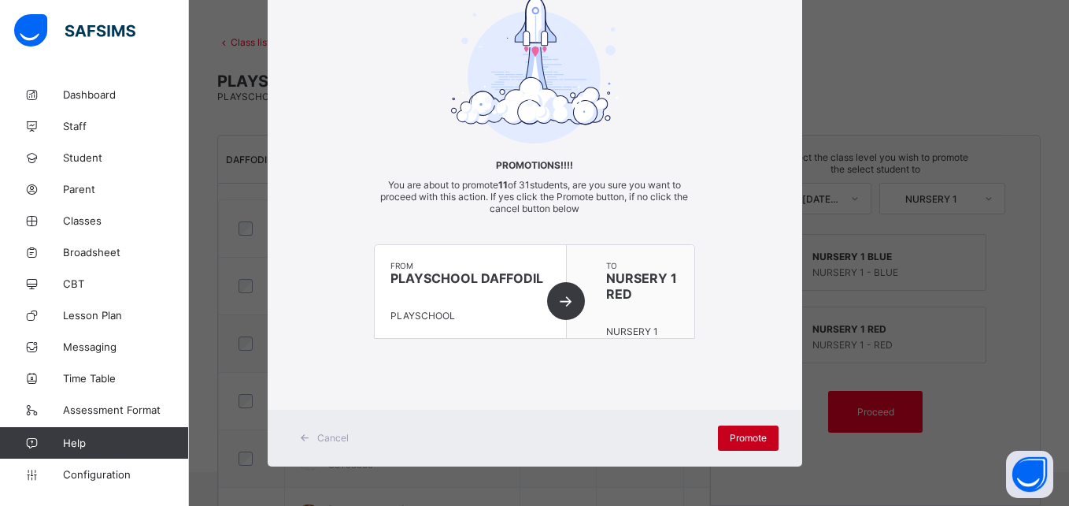
click at [736, 432] on span "Promote" at bounding box center [748, 438] width 37 height 12
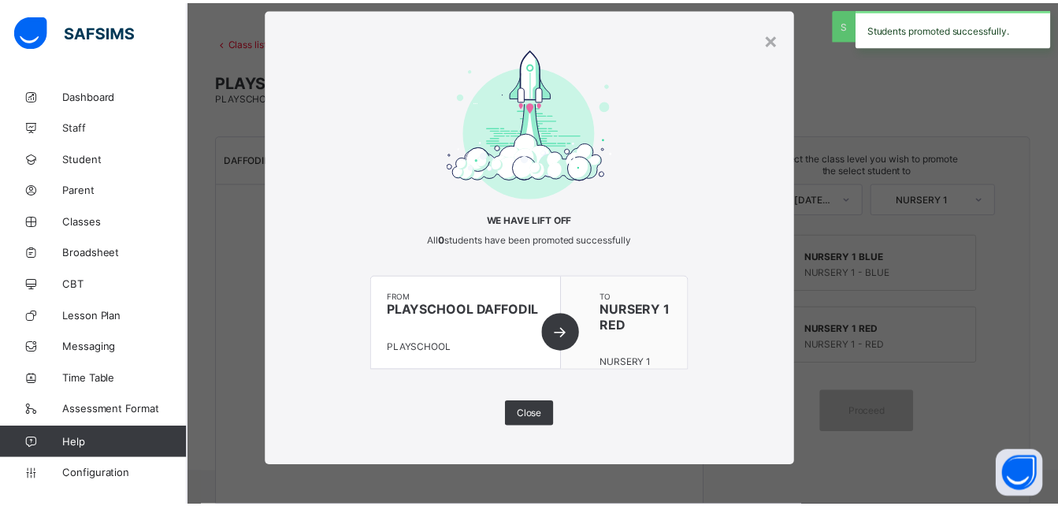
scroll to position [31, 0]
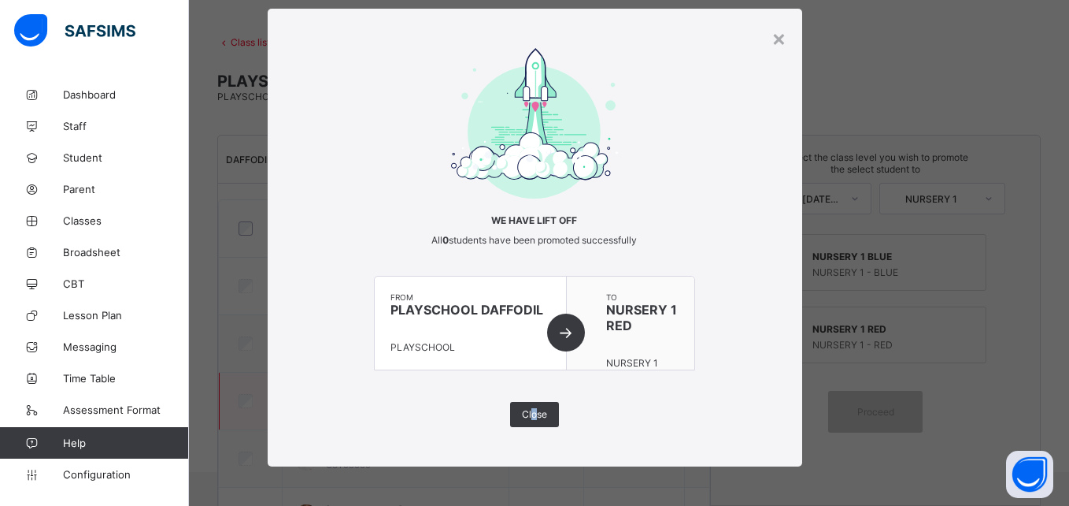
drag, startPoint x: 529, startPoint y: 425, endPoint x: 532, endPoint y: 416, distance: 9.7
click at [532, 416] on div "Close" at bounding box center [534, 414] width 49 height 25
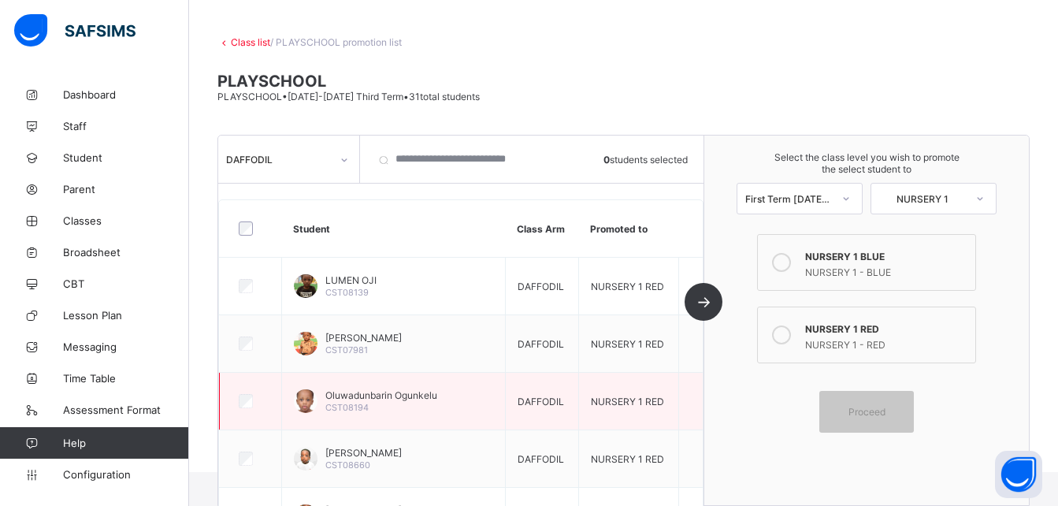
click at [532, 416] on td "DAFFODIL" at bounding box center [541, 400] width 73 height 57
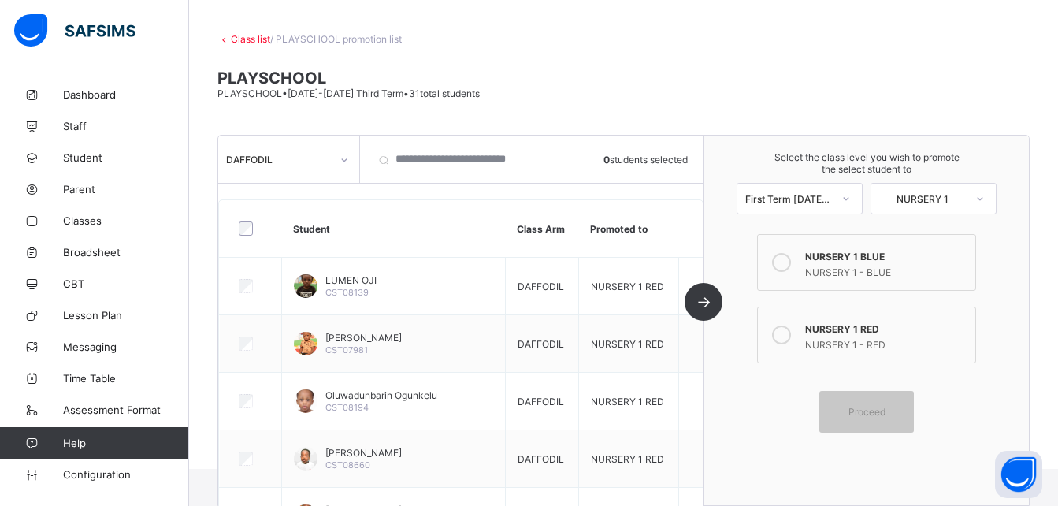
scroll to position [0, 0]
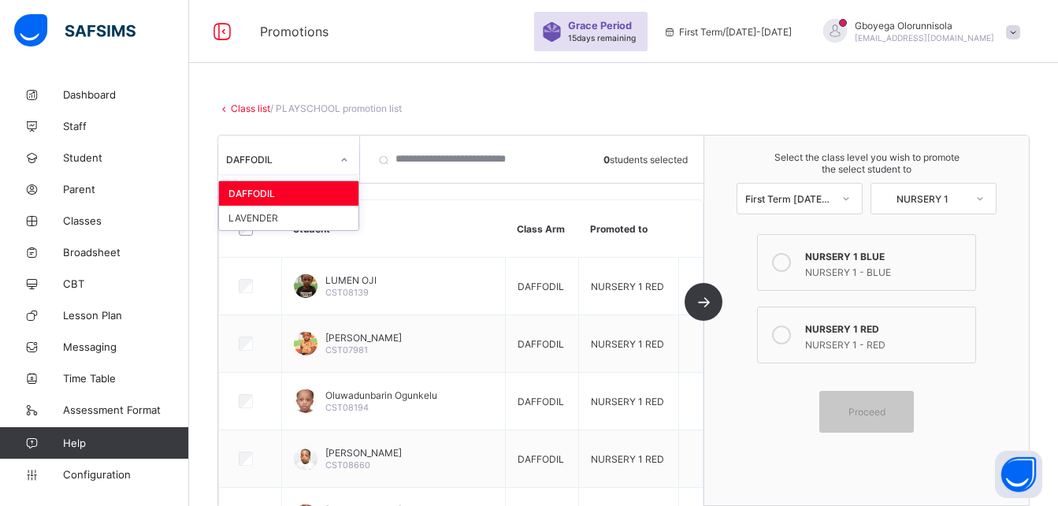
click at [328, 160] on div "DAFFODIL" at bounding box center [278, 160] width 105 height 12
click at [294, 215] on div "LAVENDER" at bounding box center [288, 218] width 139 height 24
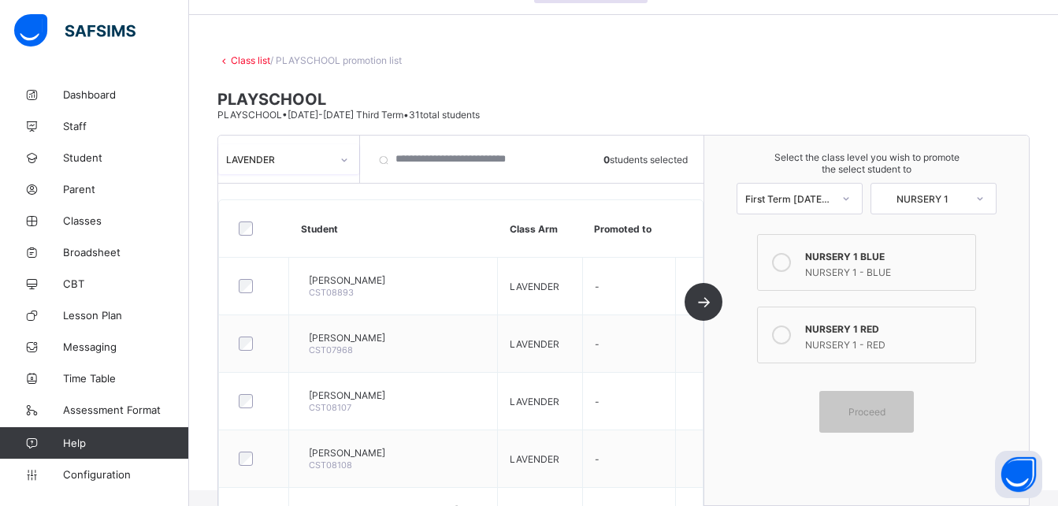
scroll to position [49, 0]
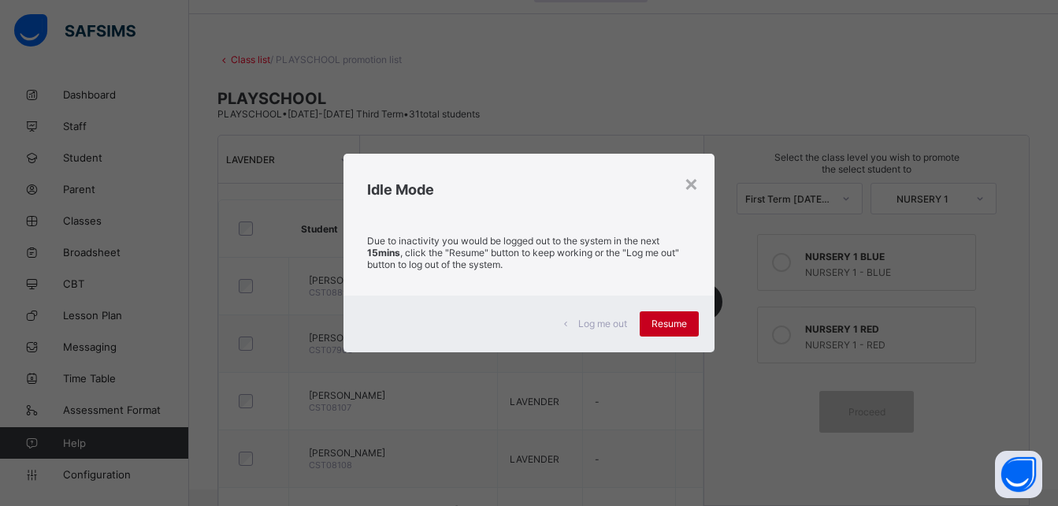
click at [679, 326] on span "Resume" at bounding box center [668, 323] width 35 height 12
